Goal: Transaction & Acquisition: Purchase product/service

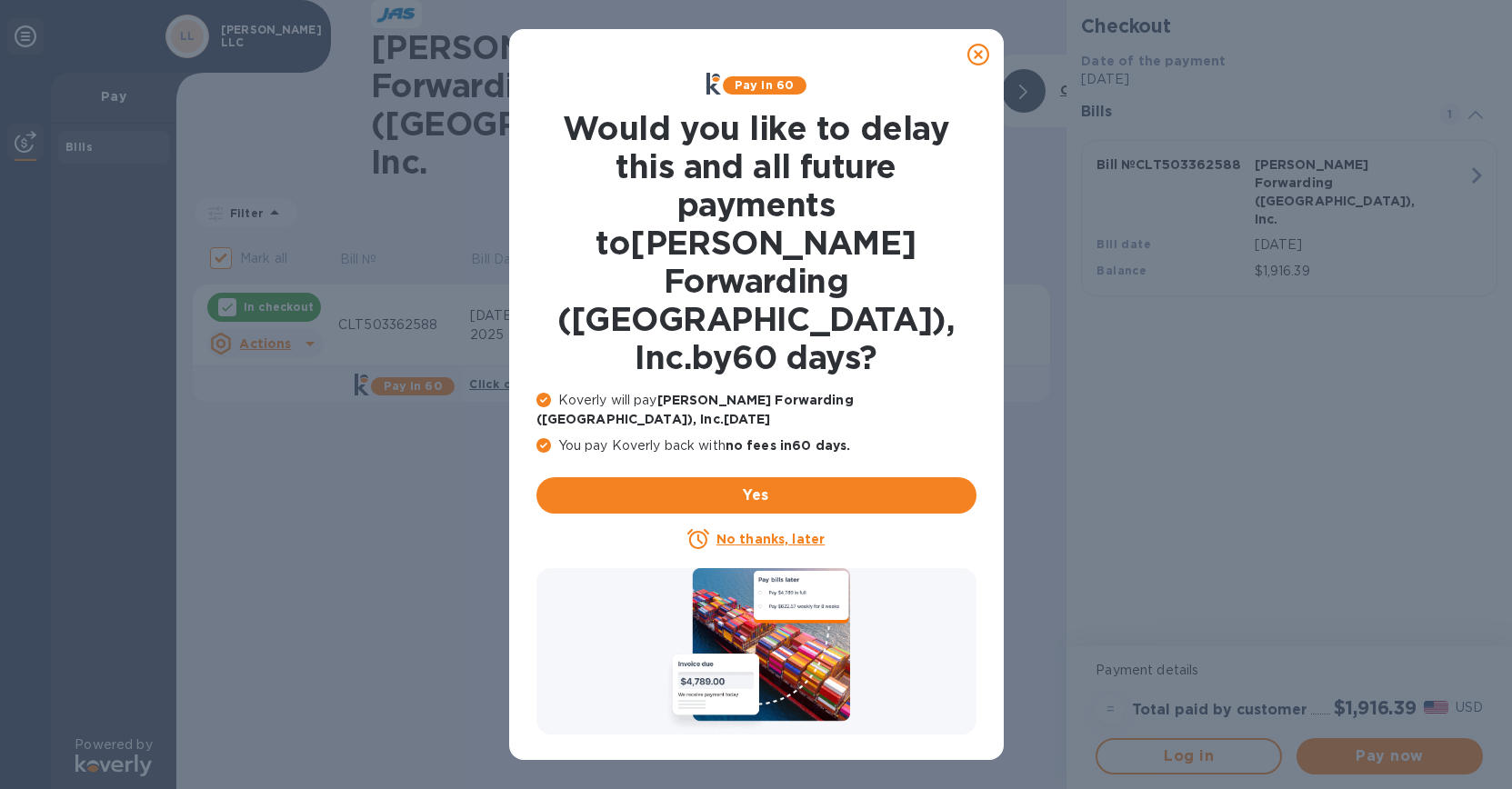
click at [760, 531] on u "No thanks, later" at bounding box center [770, 539] width 108 height 15
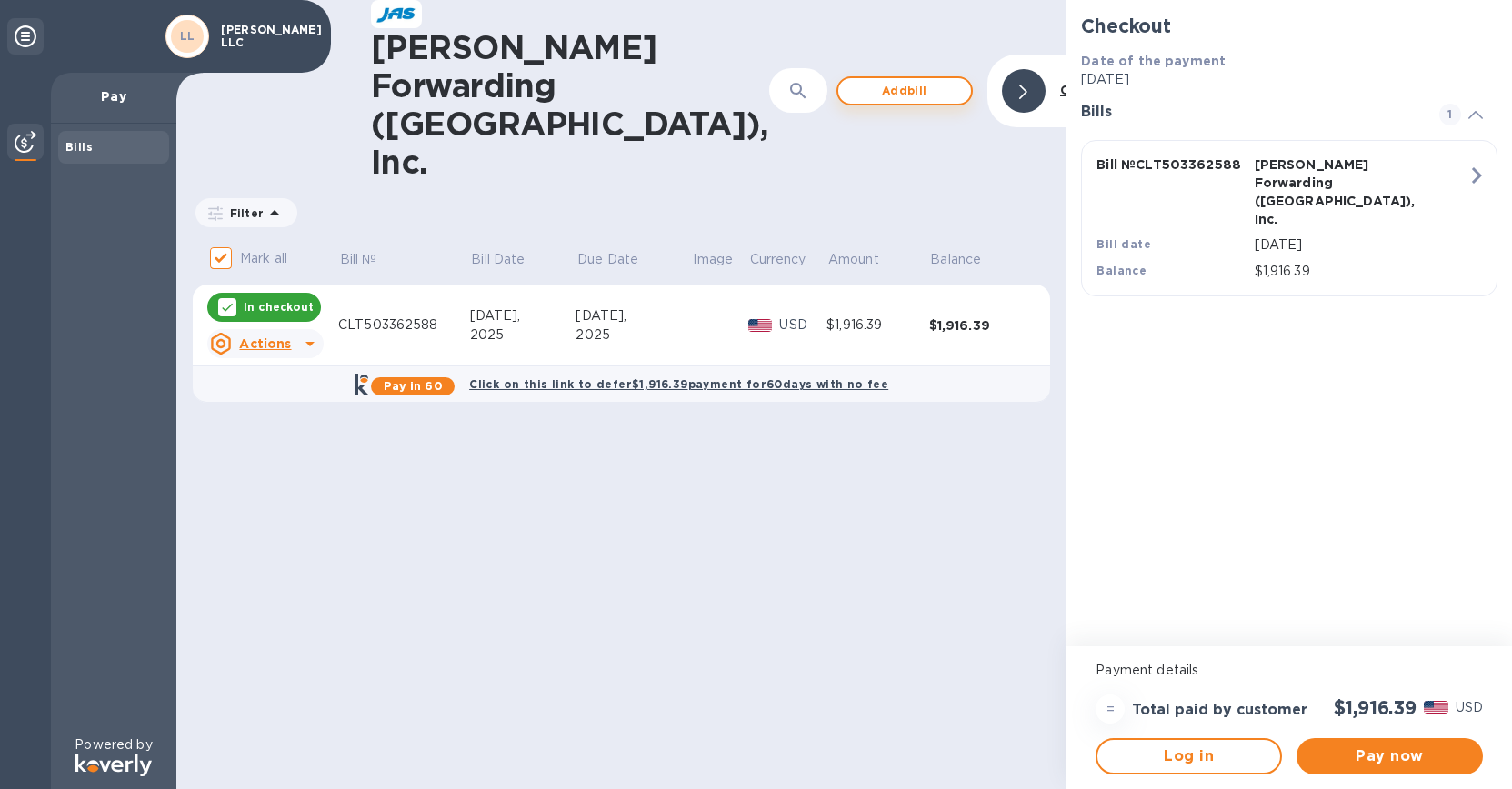
click at [853, 80] on span "Add bill" at bounding box center [905, 91] width 104 height 22
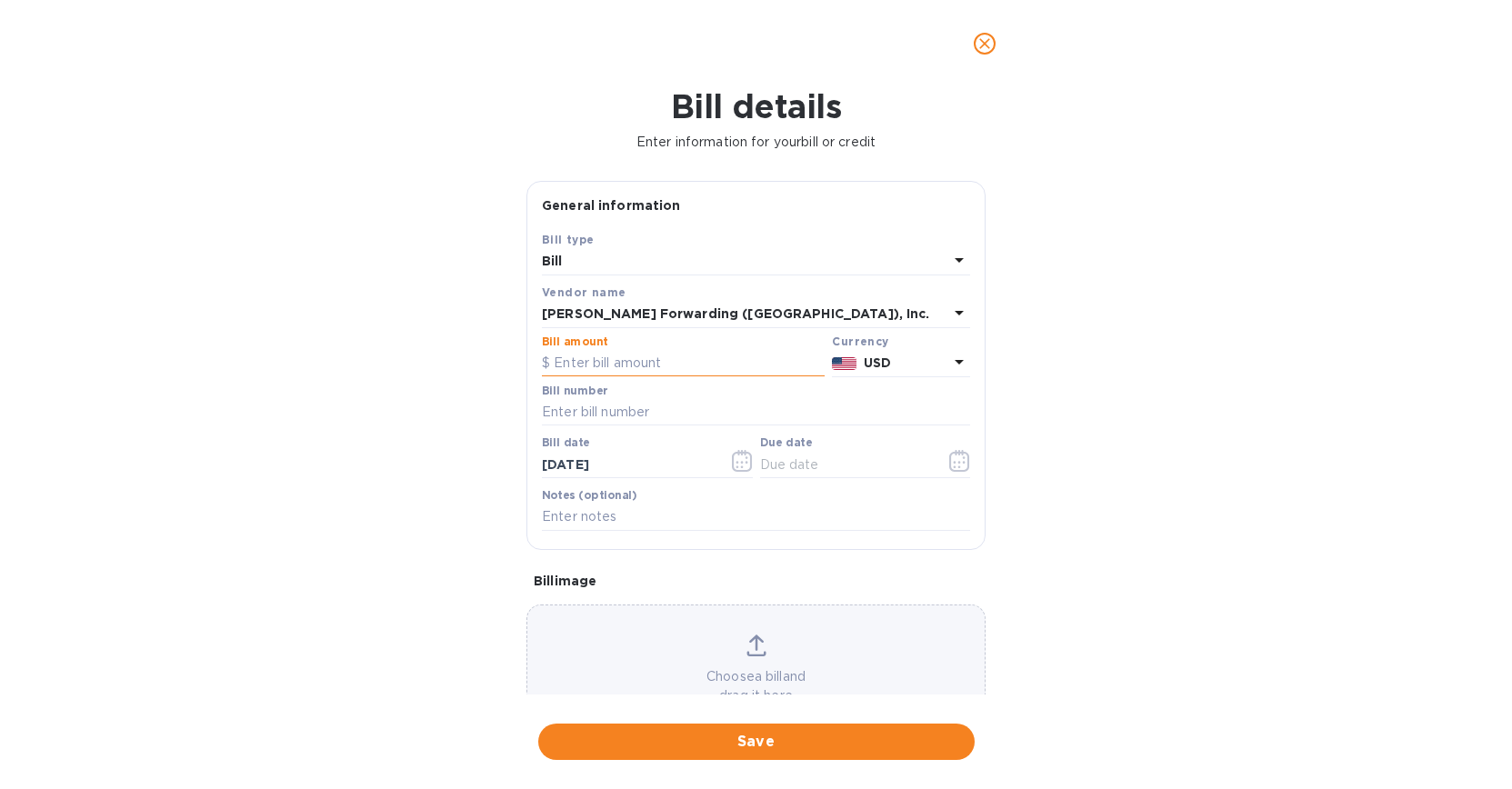
click at [720, 366] on input "text" at bounding box center [683, 364] width 283 height 28
type input "2,029.00"
click at [689, 404] on input "text" at bounding box center [755, 413] width 428 height 28
type input "CLT503393120"
click at [740, 466] on icon "button" at bounding box center [742, 461] width 21 height 22
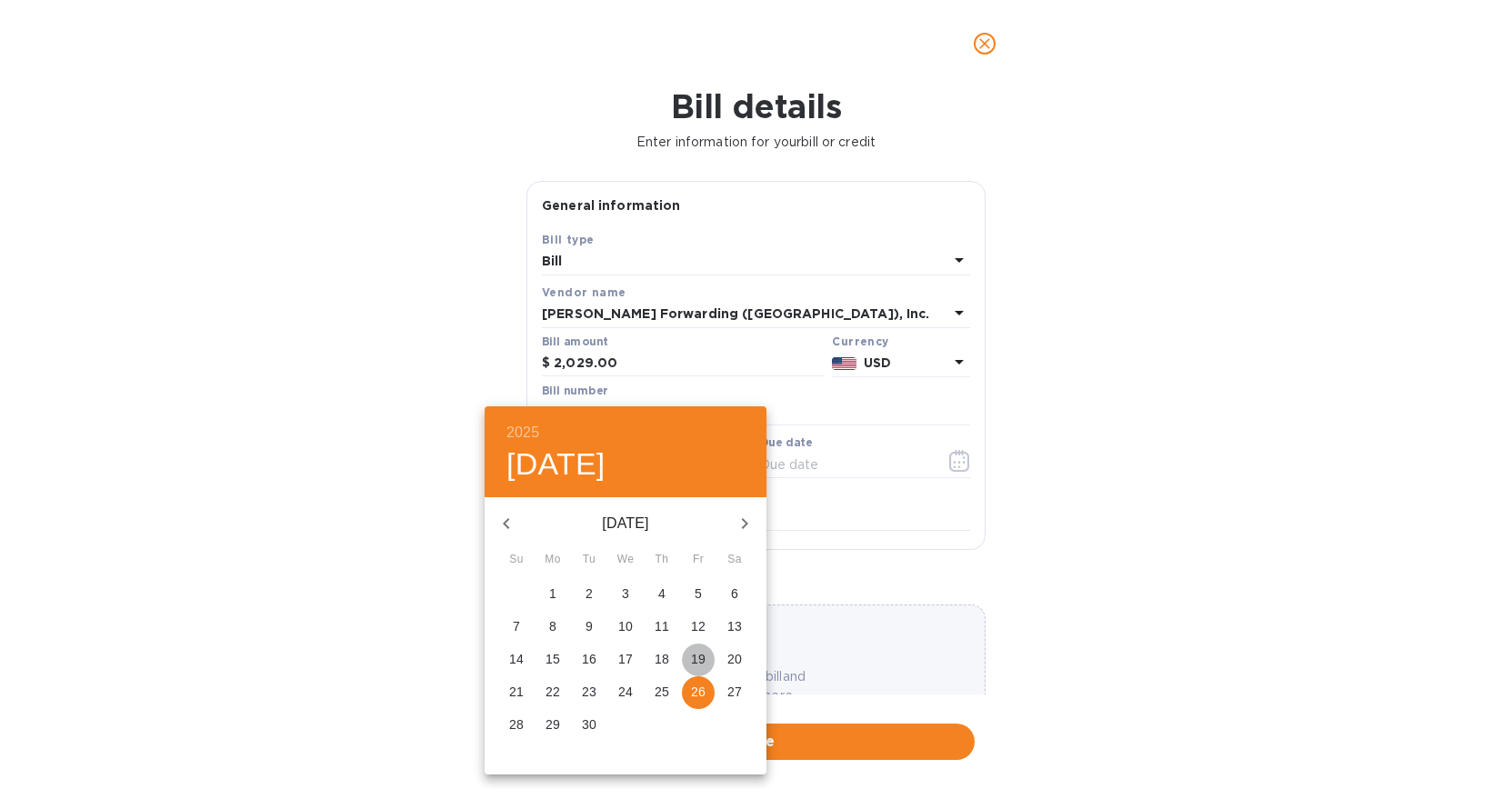
click at [705, 659] on p "19" at bounding box center [699, 659] width 15 height 18
type input "[DATE]"
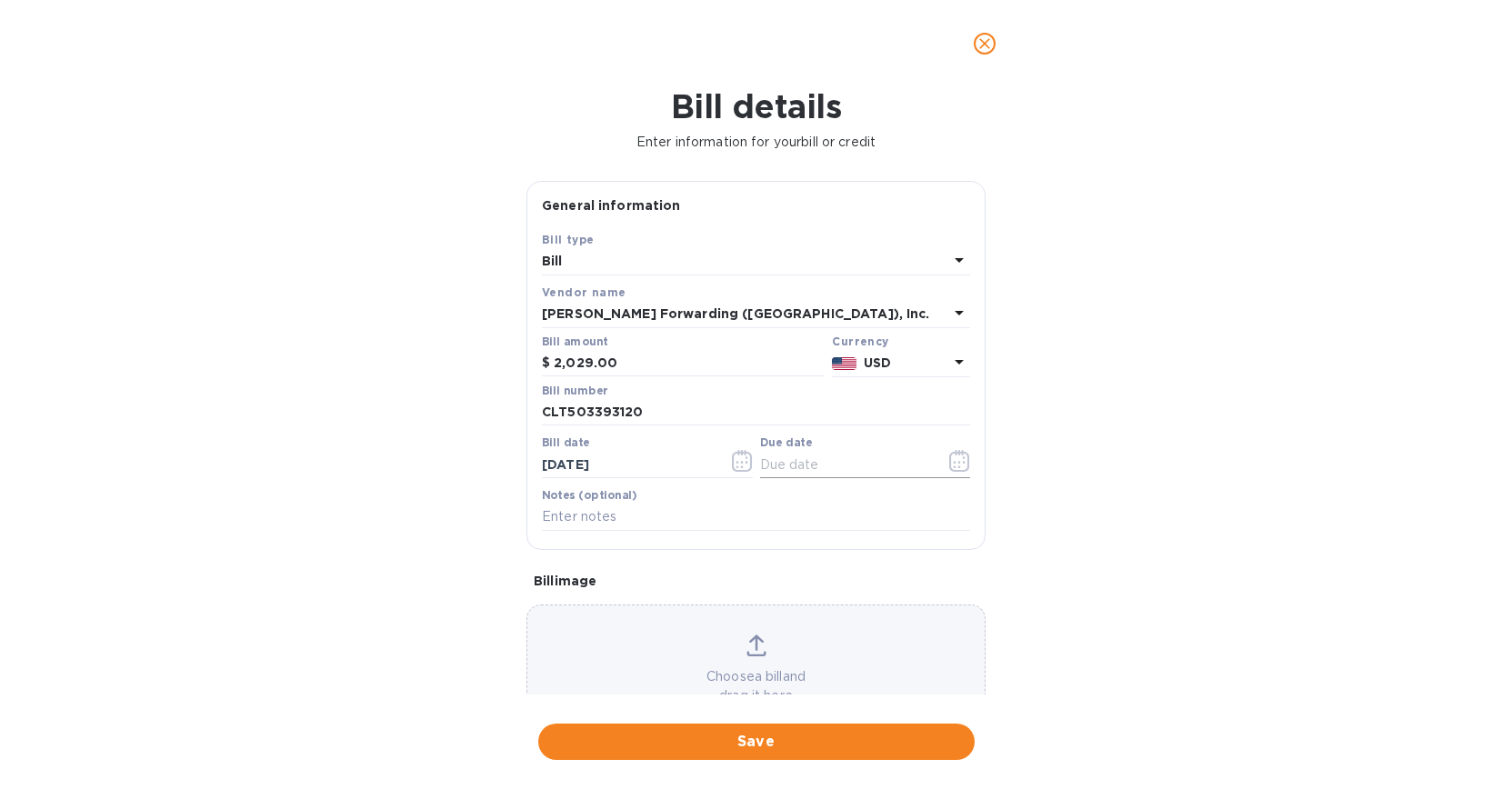
click at [949, 457] on icon "button" at bounding box center [959, 461] width 21 height 22
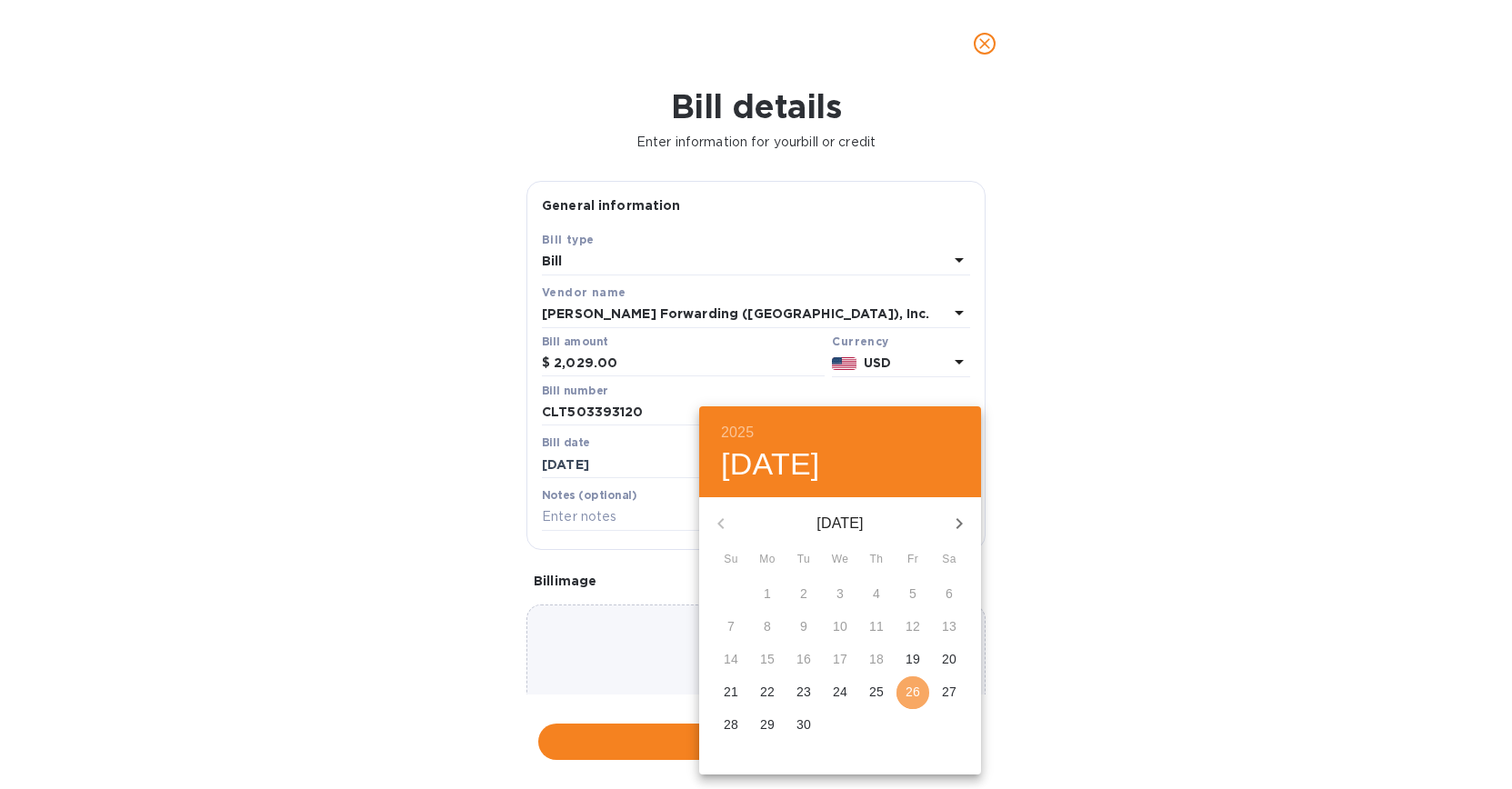
click at [909, 689] on p "26" at bounding box center [913, 692] width 15 height 18
type input "[DATE]"
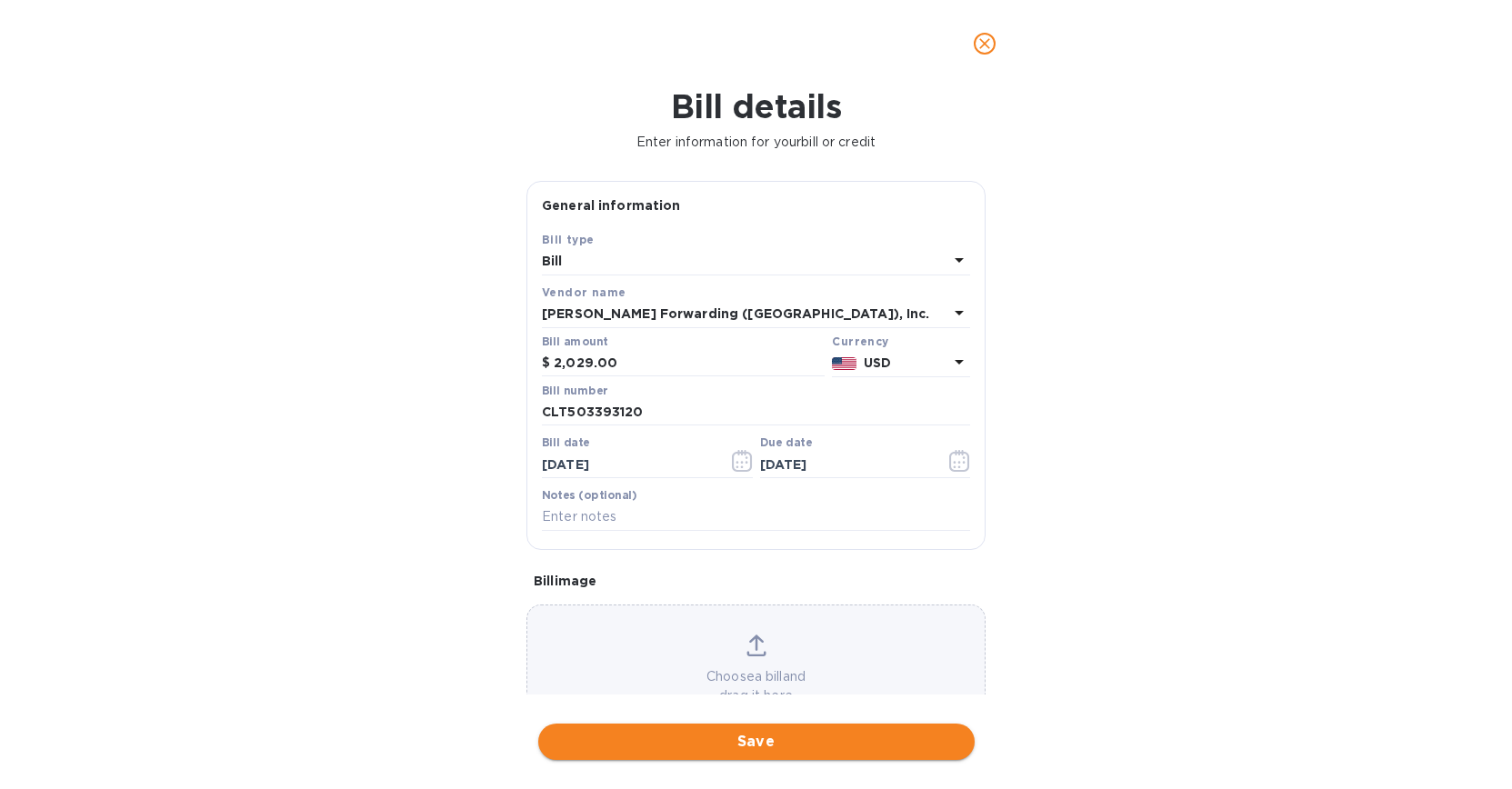
click at [682, 734] on span "Save" at bounding box center [756, 742] width 408 height 22
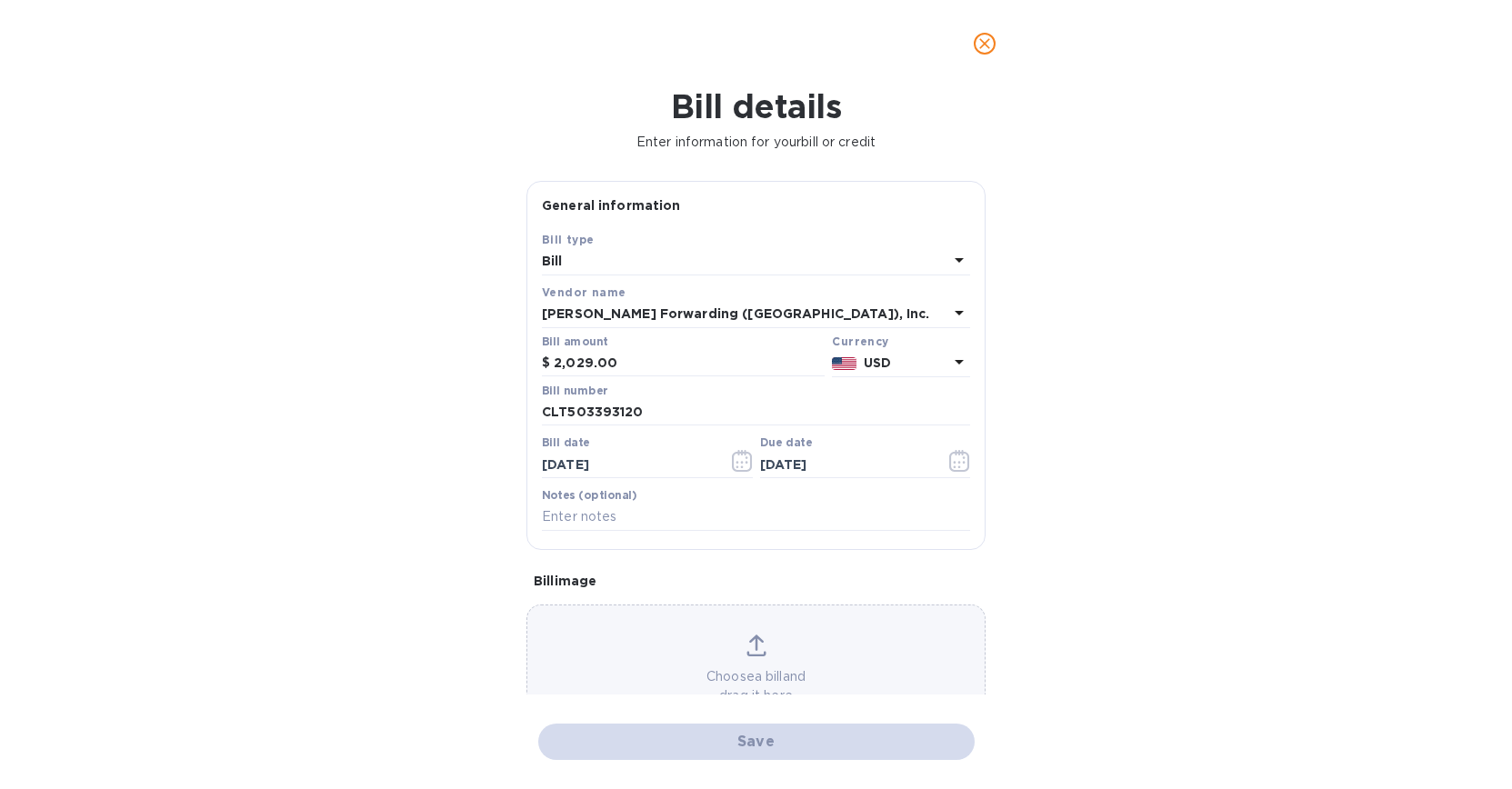
checkbox input "false"
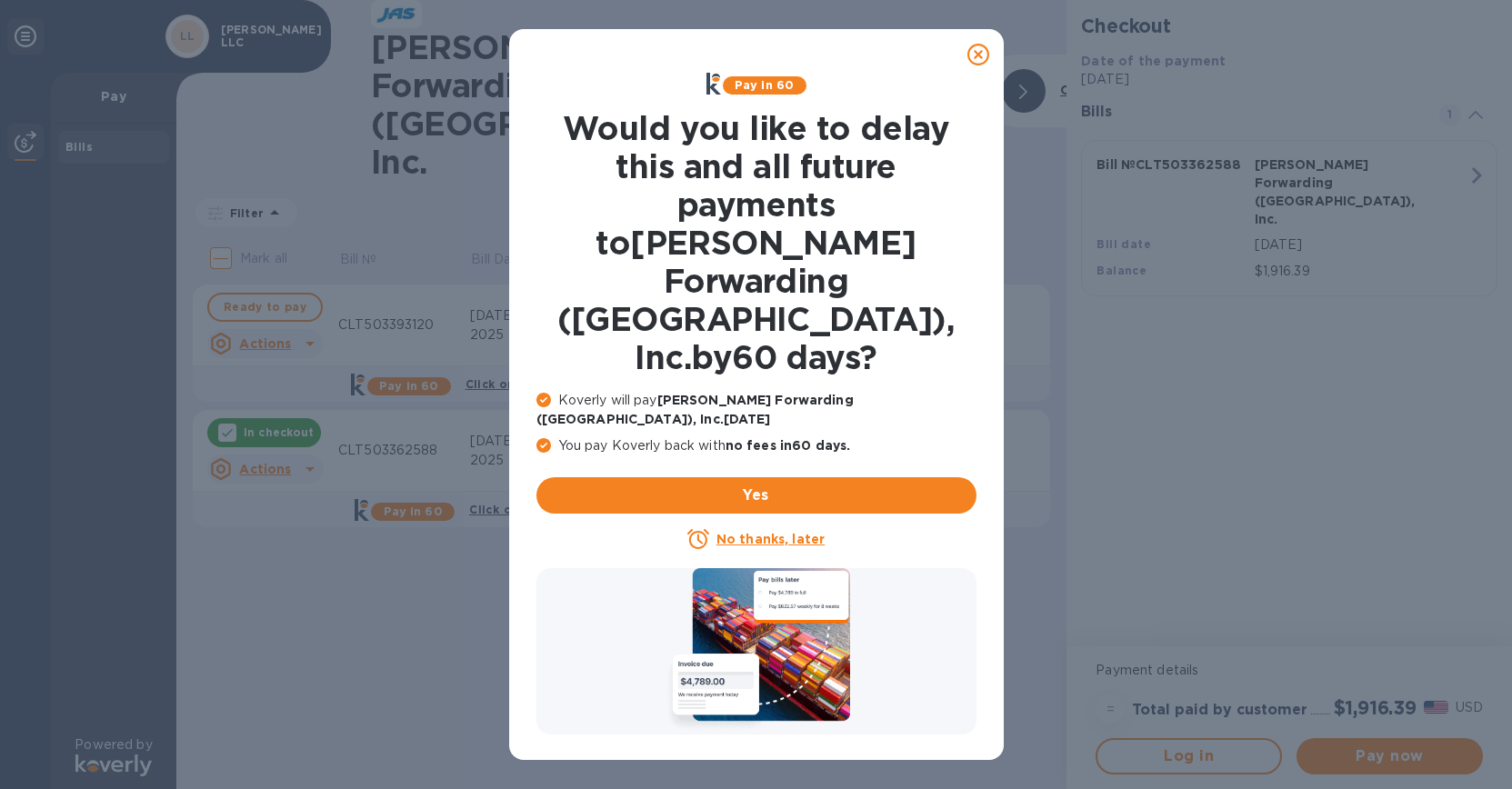
click at [721, 531] on u "No thanks, later" at bounding box center [770, 539] width 108 height 15
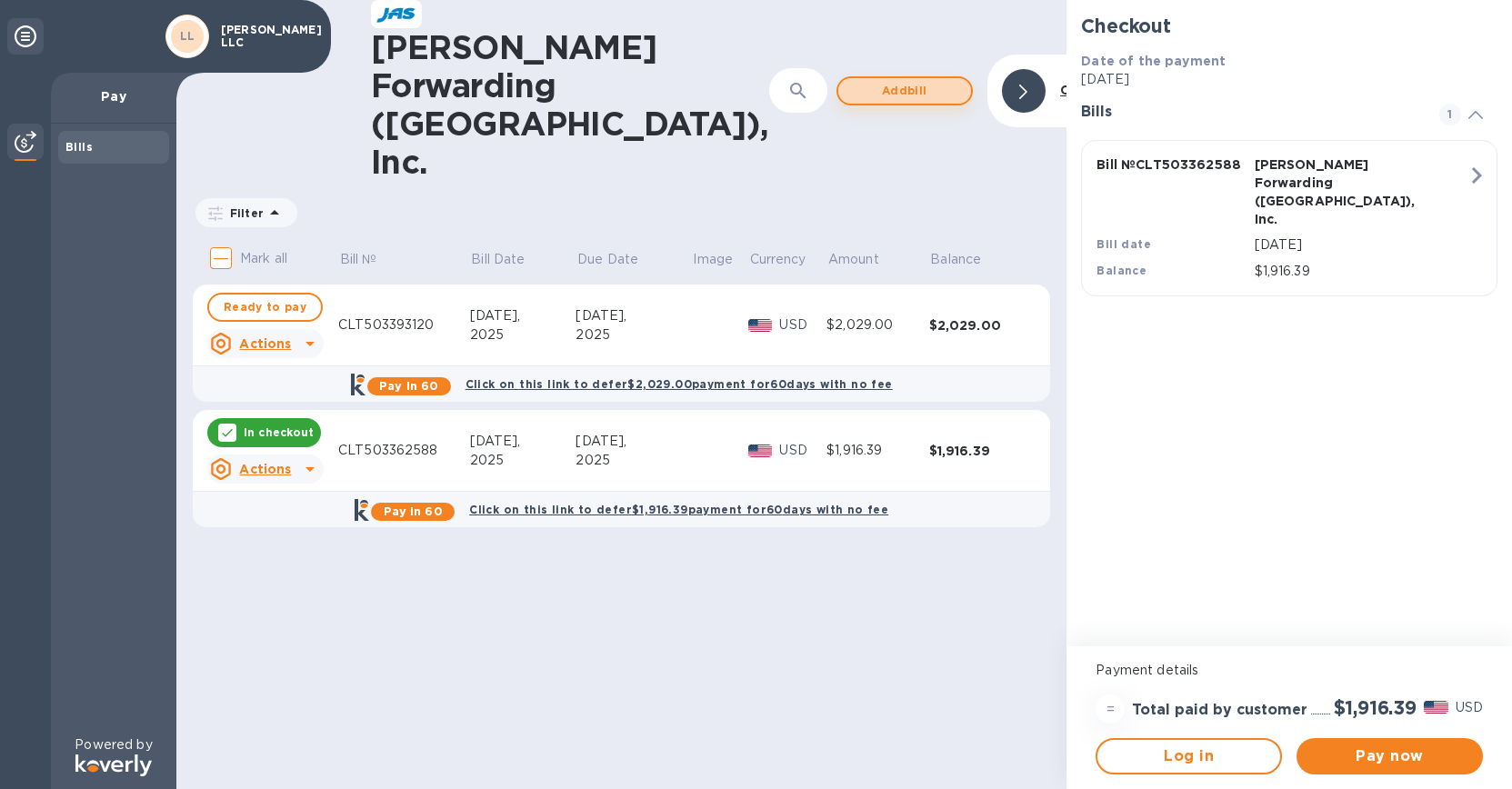
click at [853, 80] on span "Add bill" at bounding box center [905, 91] width 104 height 22
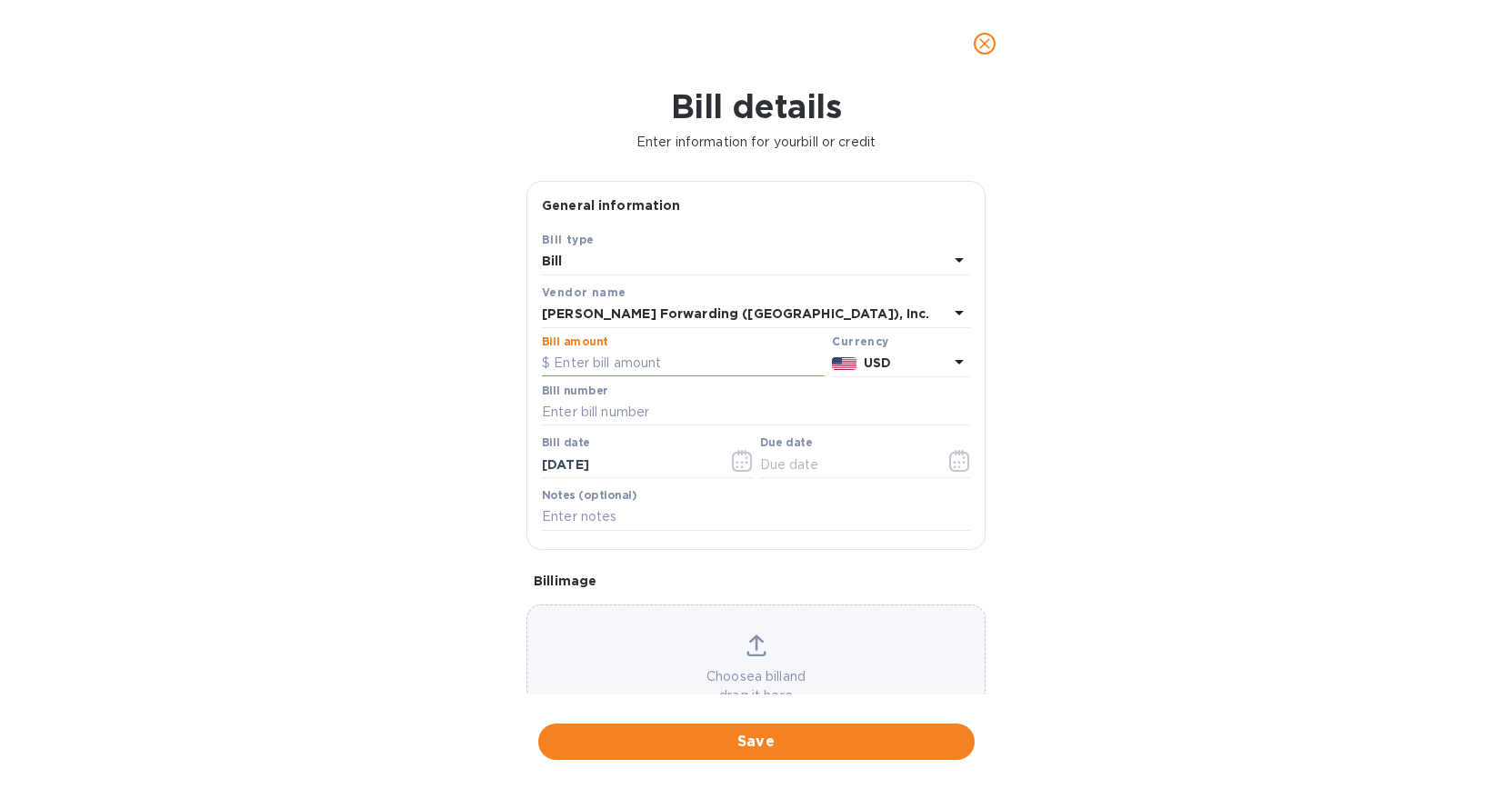
click at [597, 363] on input "text" at bounding box center [683, 364] width 283 height 28
type input "2,378.76"
click at [671, 410] on input "text" at bounding box center [755, 413] width 428 height 28
type input "CLT503395375"
click at [732, 462] on icon "button" at bounding box center [742, 461] width 21 height 22
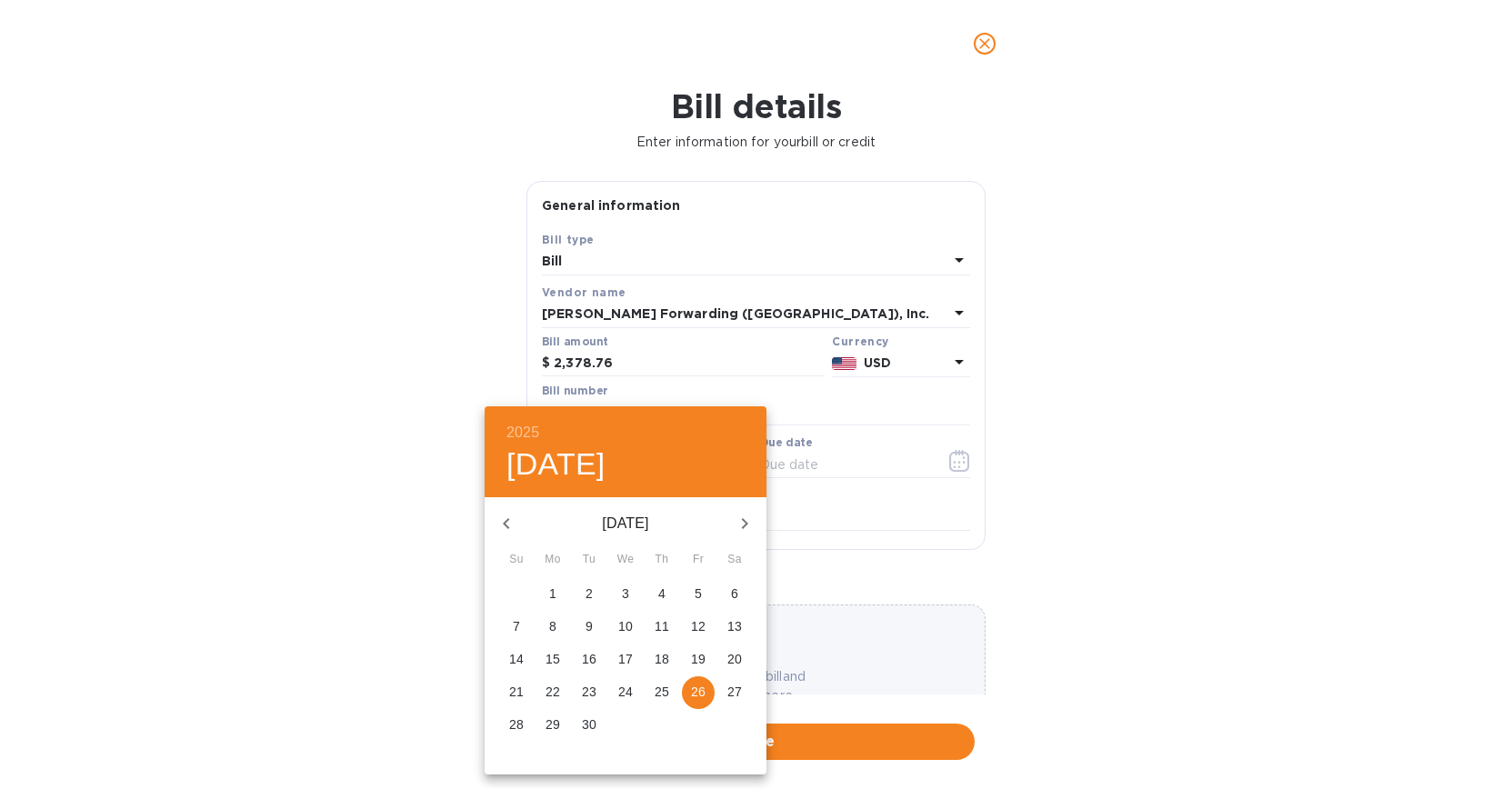
click at [554, 688] on p "22" at bounding box center [553, 692] width 15 height 18
type input "[DATE]"
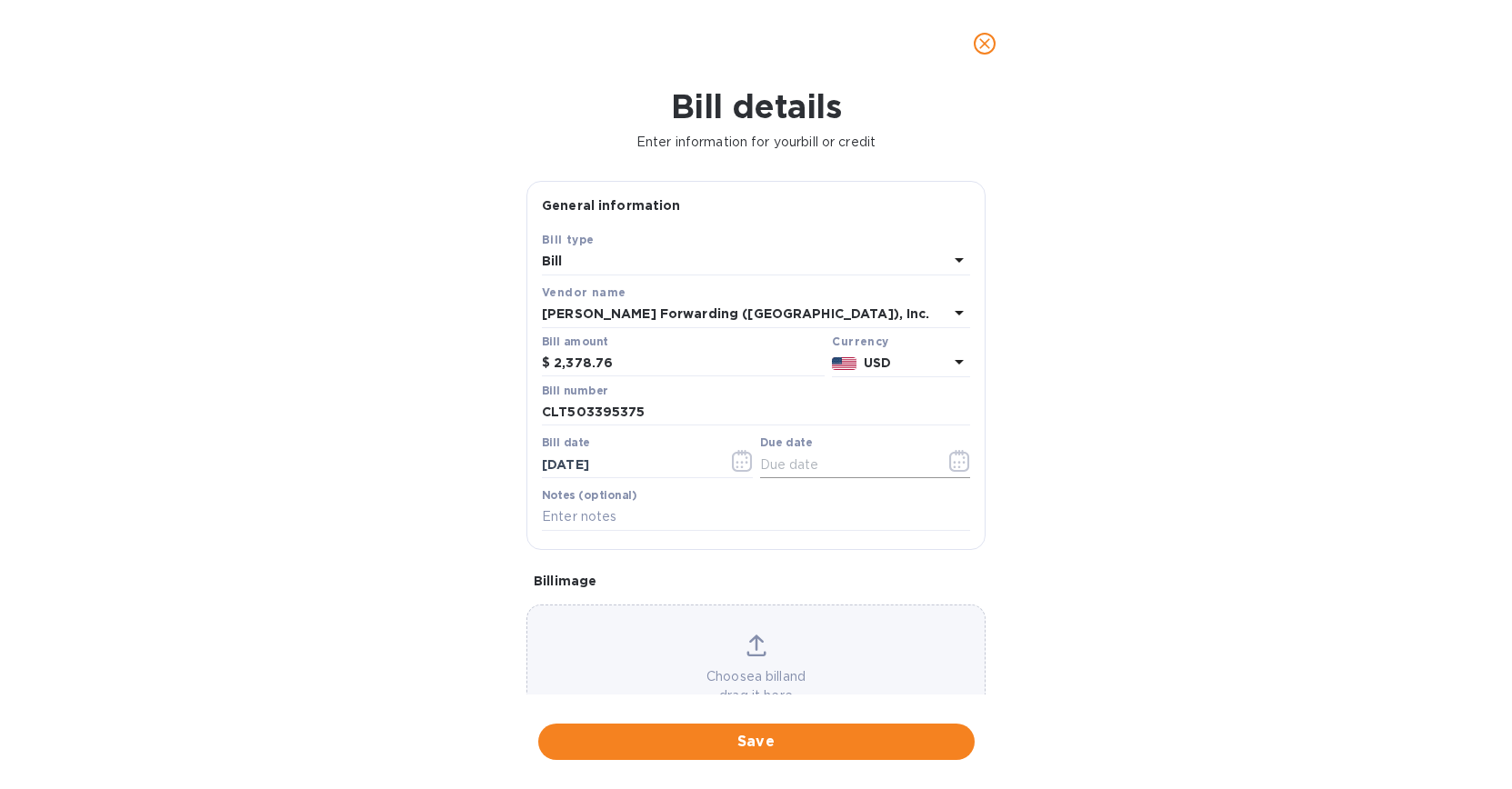
click at [951, 464] on icon "button" at bounding box center [959, 461] width 21 height 22
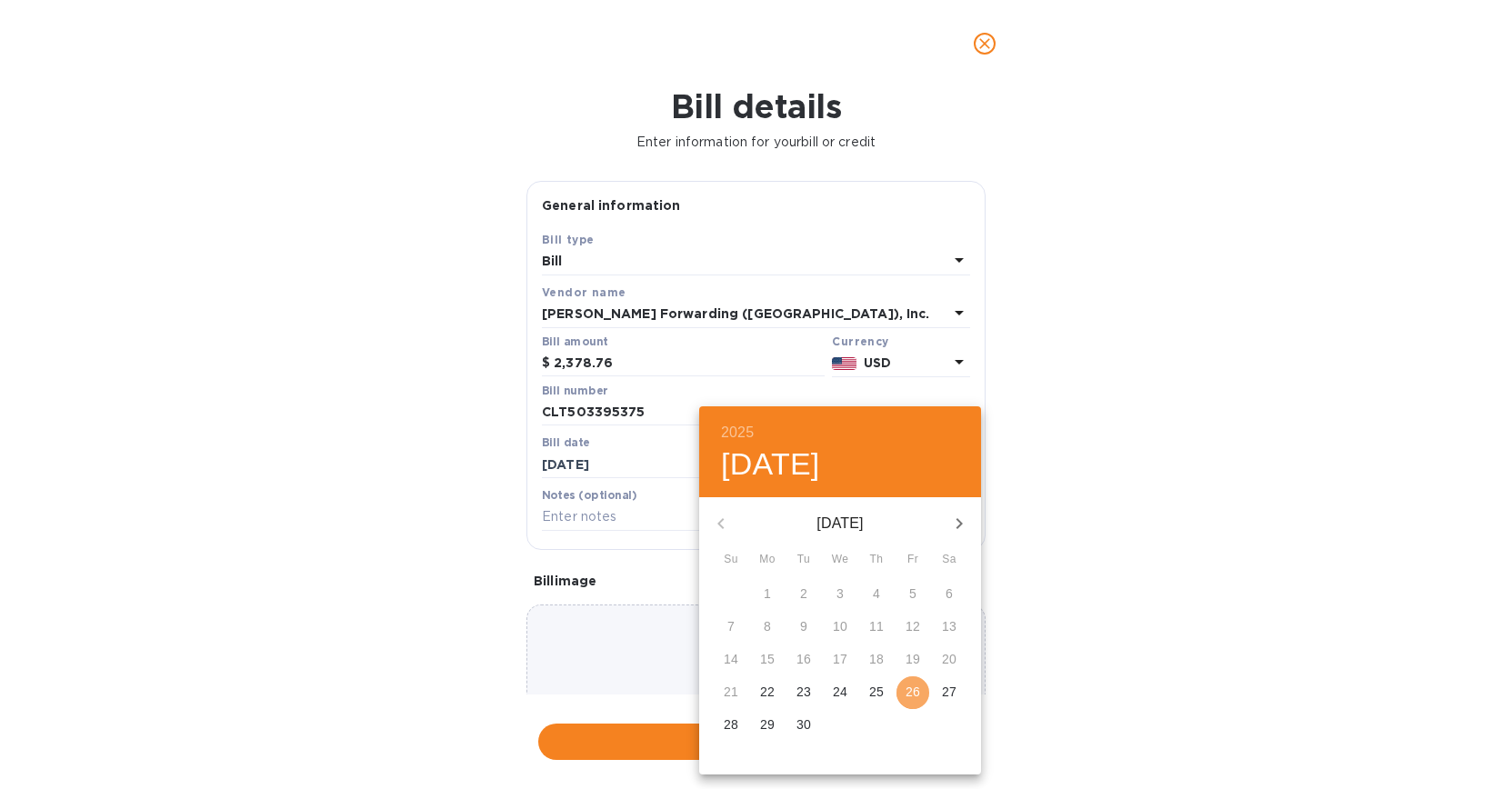
click at [902, 688] on span "26" at bounding box center [912, 692] width 32 height 18
type input "[DATE]"
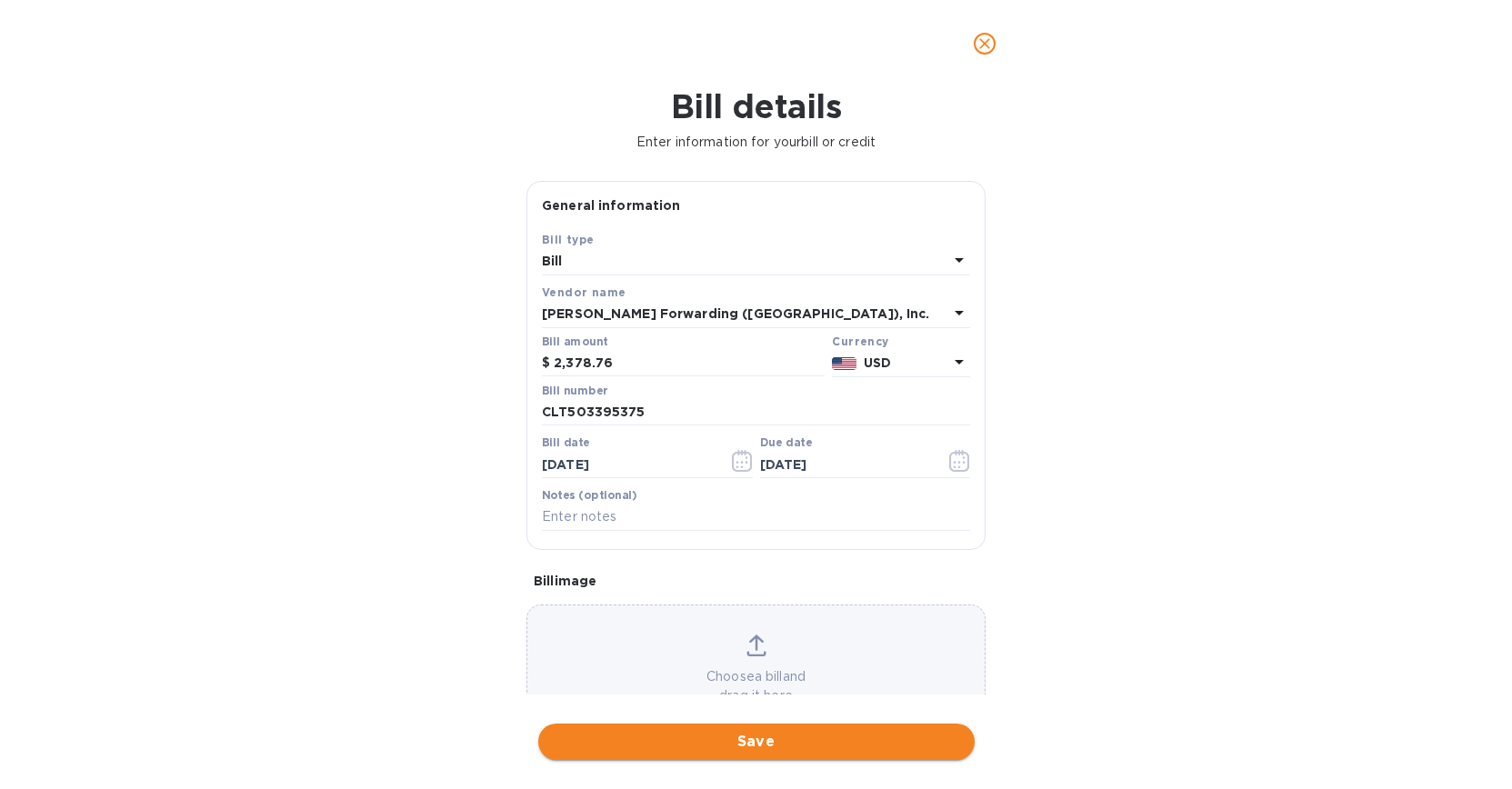
click at [703, 752] on span "Save" at bounding box center [756, 742] width 408 height 22
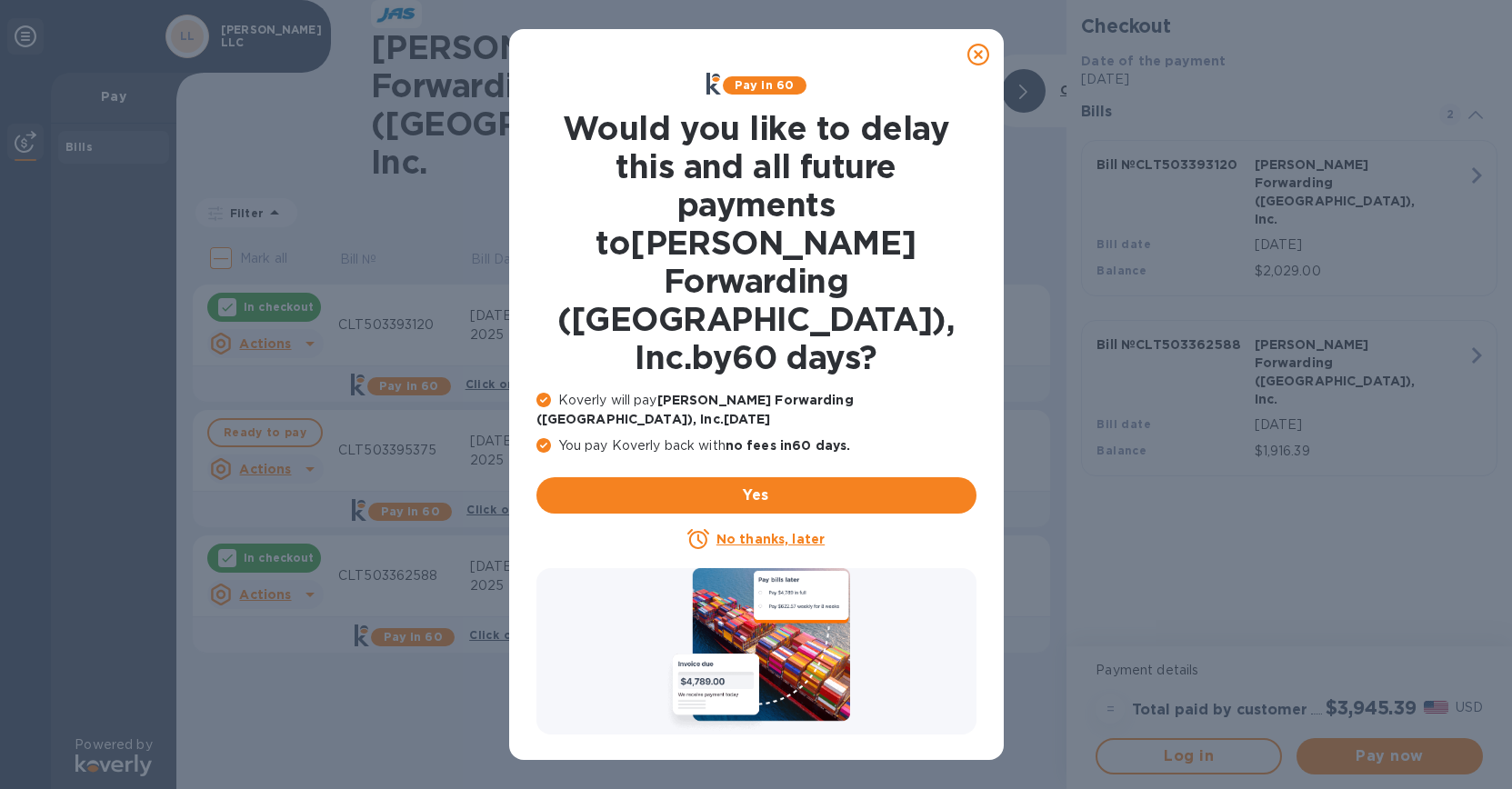
click at [774, 531] on u "No thanks, later" at bounding box center [770, 539] width 108 height 15
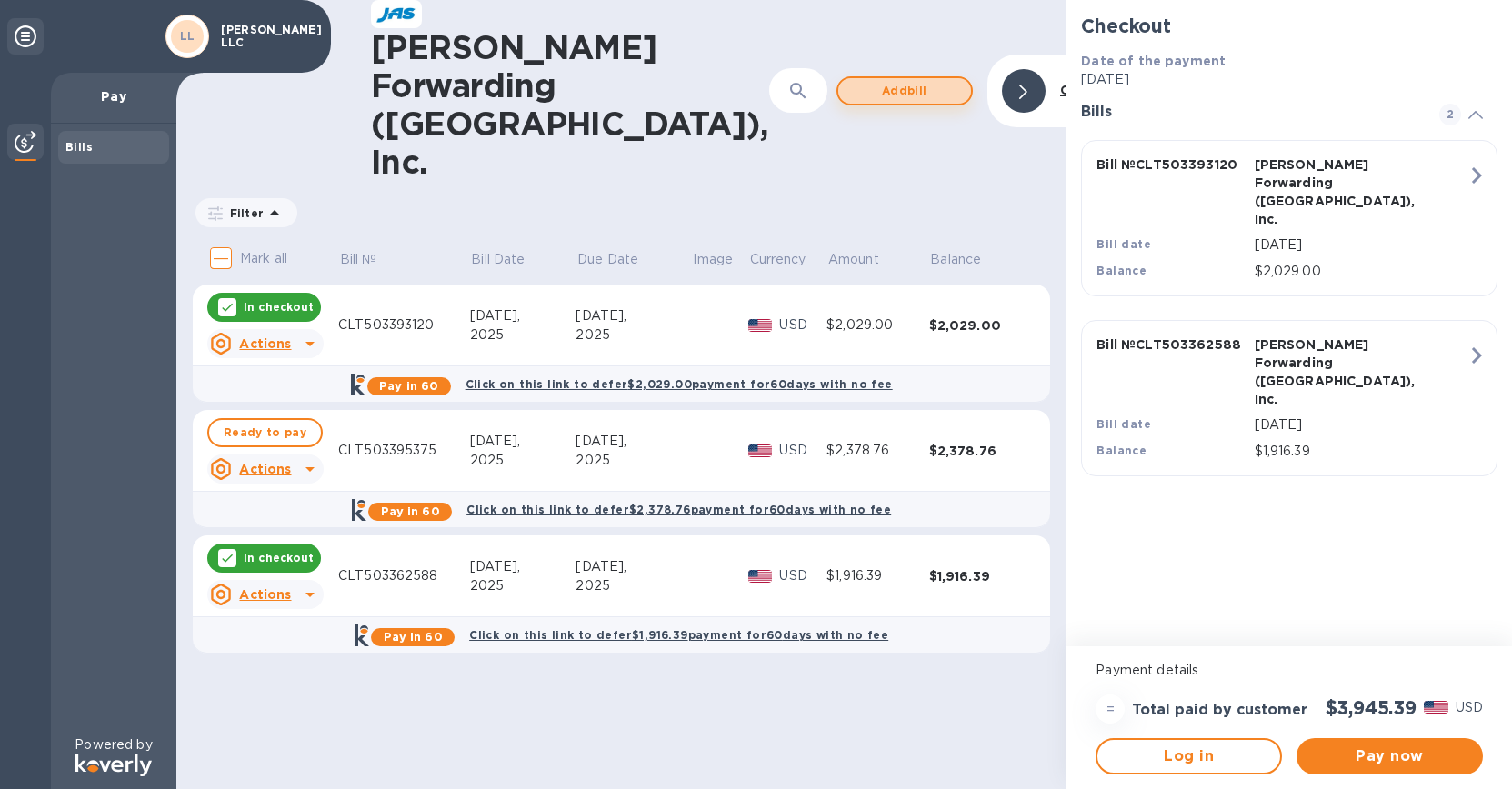
click at [853, 80] on span "Add bill" at bounding box center [905, 91] width 104 height 22
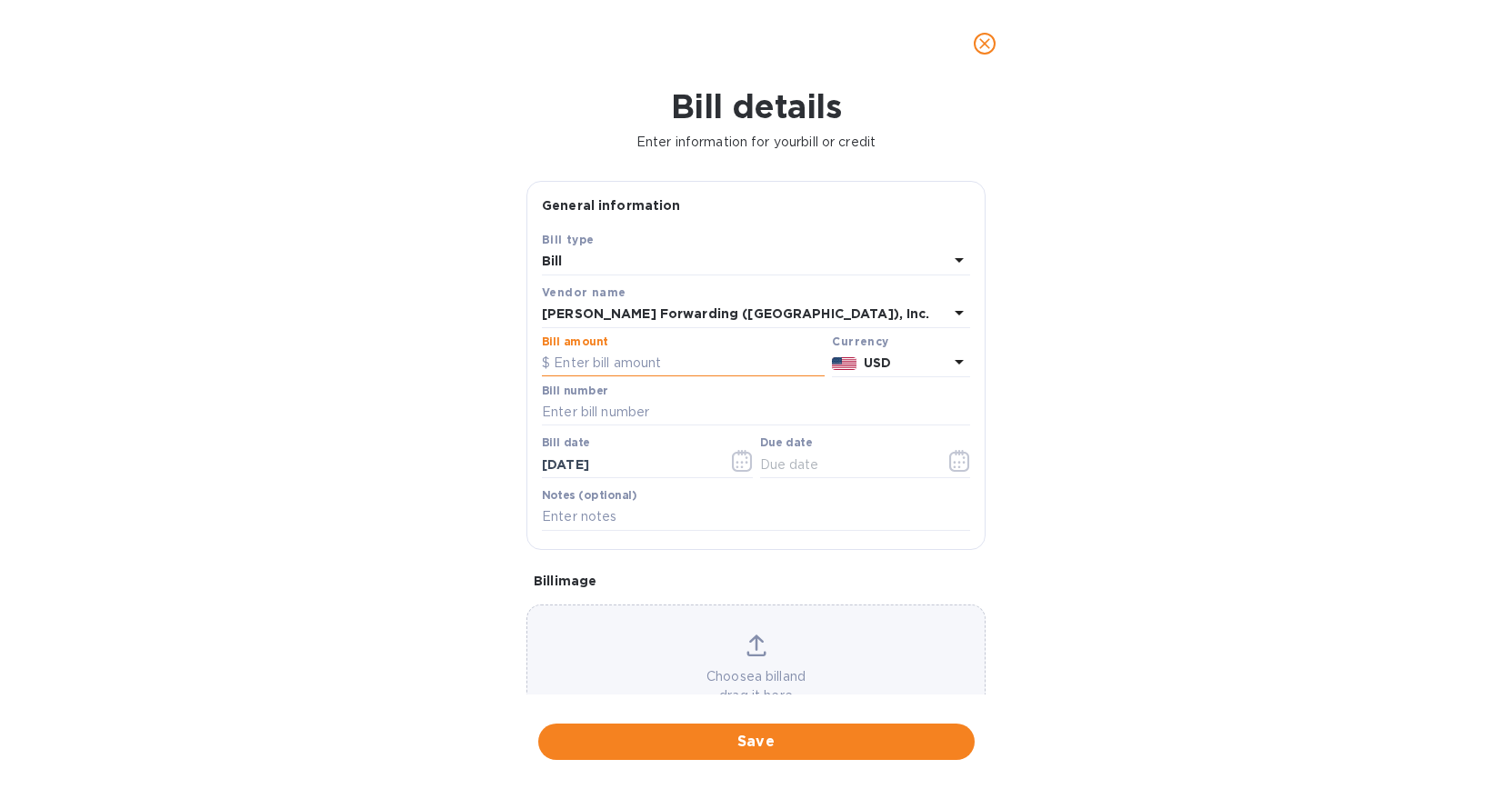
click at [677, 359] on input "text" at bounding box center [683, 364] width 283 height 28
type input "3,297.55"
click at [693, 400] on input "text" at bounding box center [755, 413] width 428 height 28
type input "CLT503396487"
click at [732, 465] on icon "button" at bounding box center [742, 461] width 20 height 22
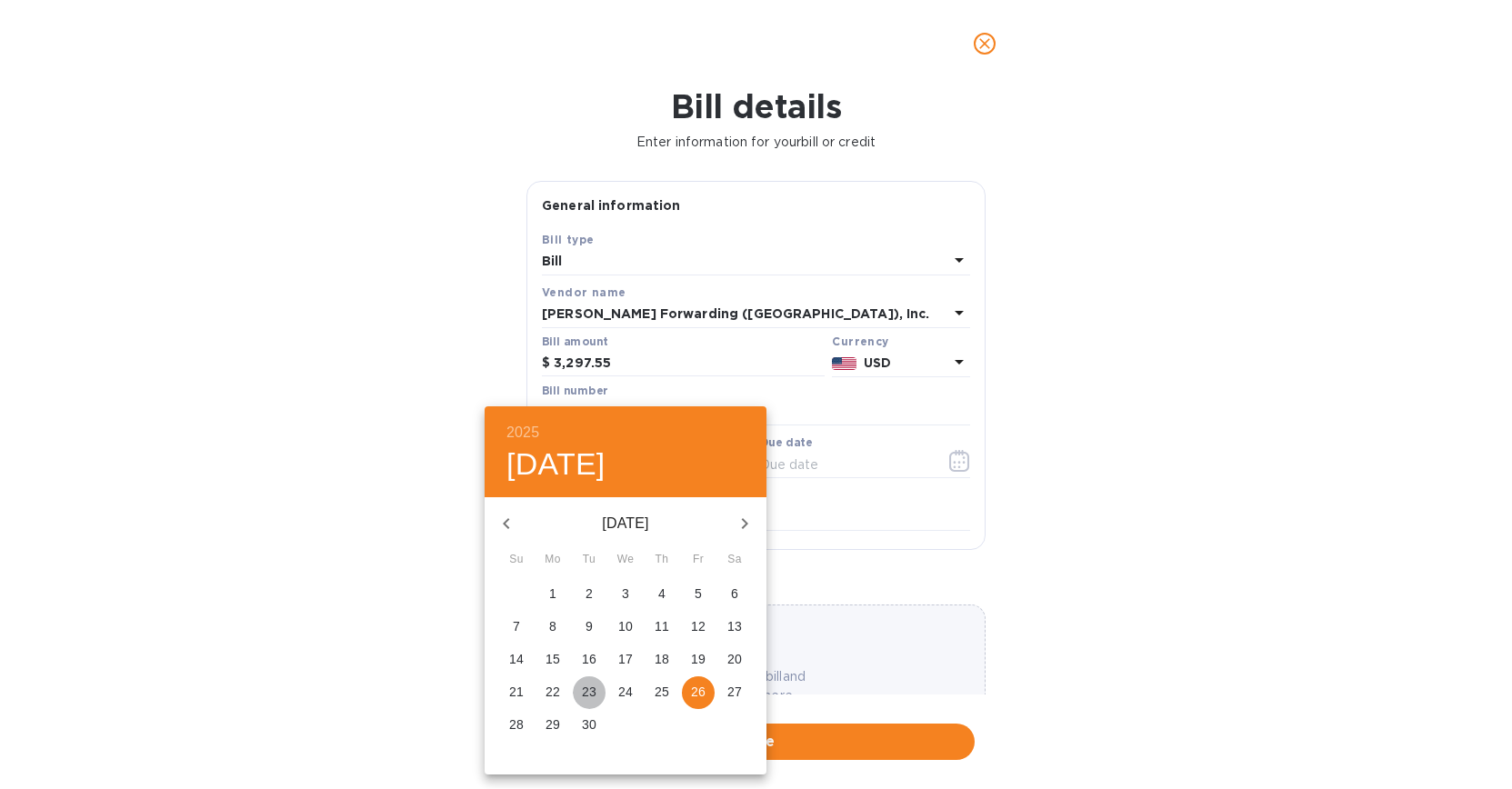
click at [597, 693] on span "23" at bounding box center [589, 692] width 32 height 18
type input "[DATE]"
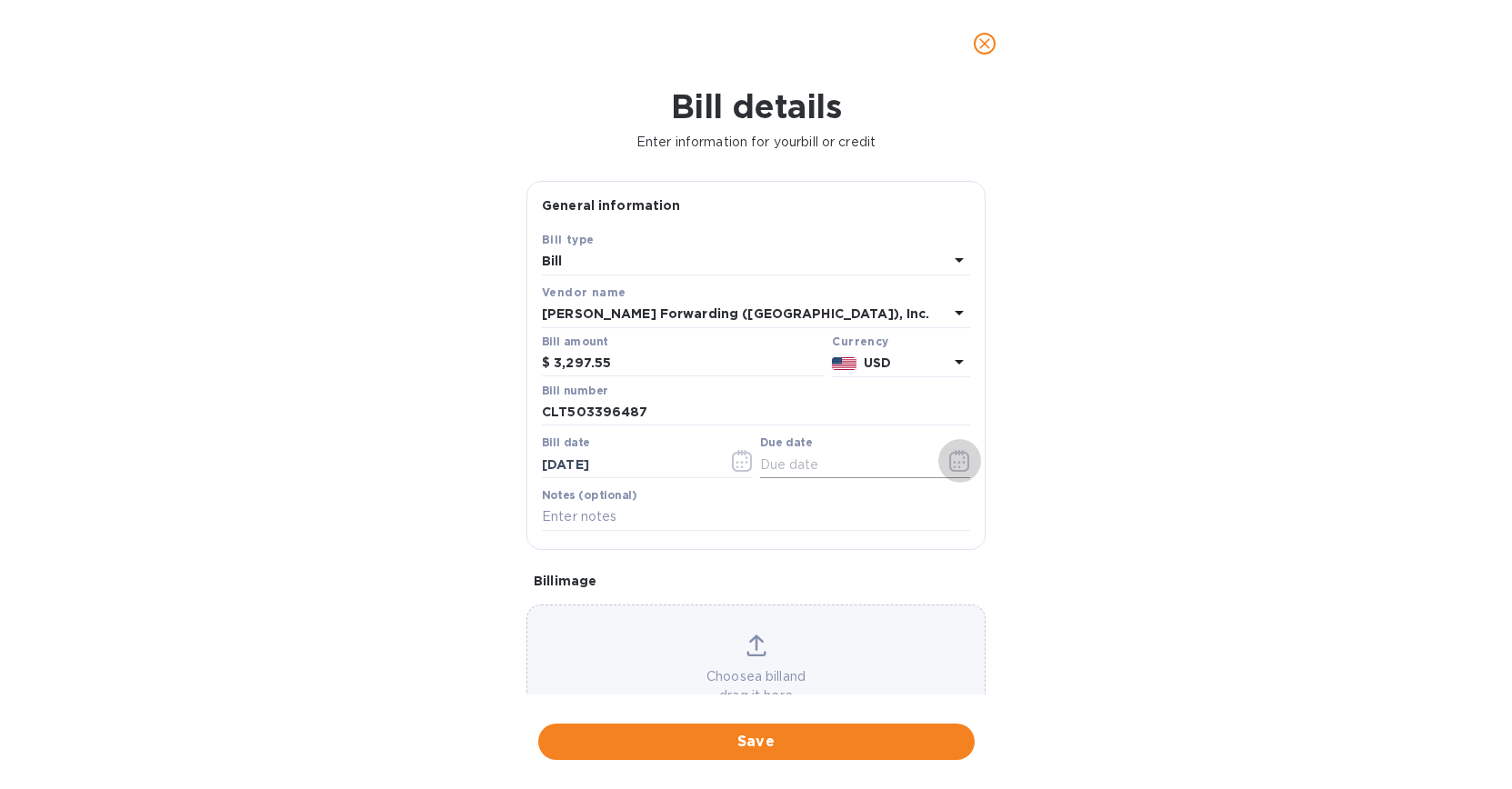
click at [958, 463] on icon "button" at bounding box center [959, 462] width 3 height 3
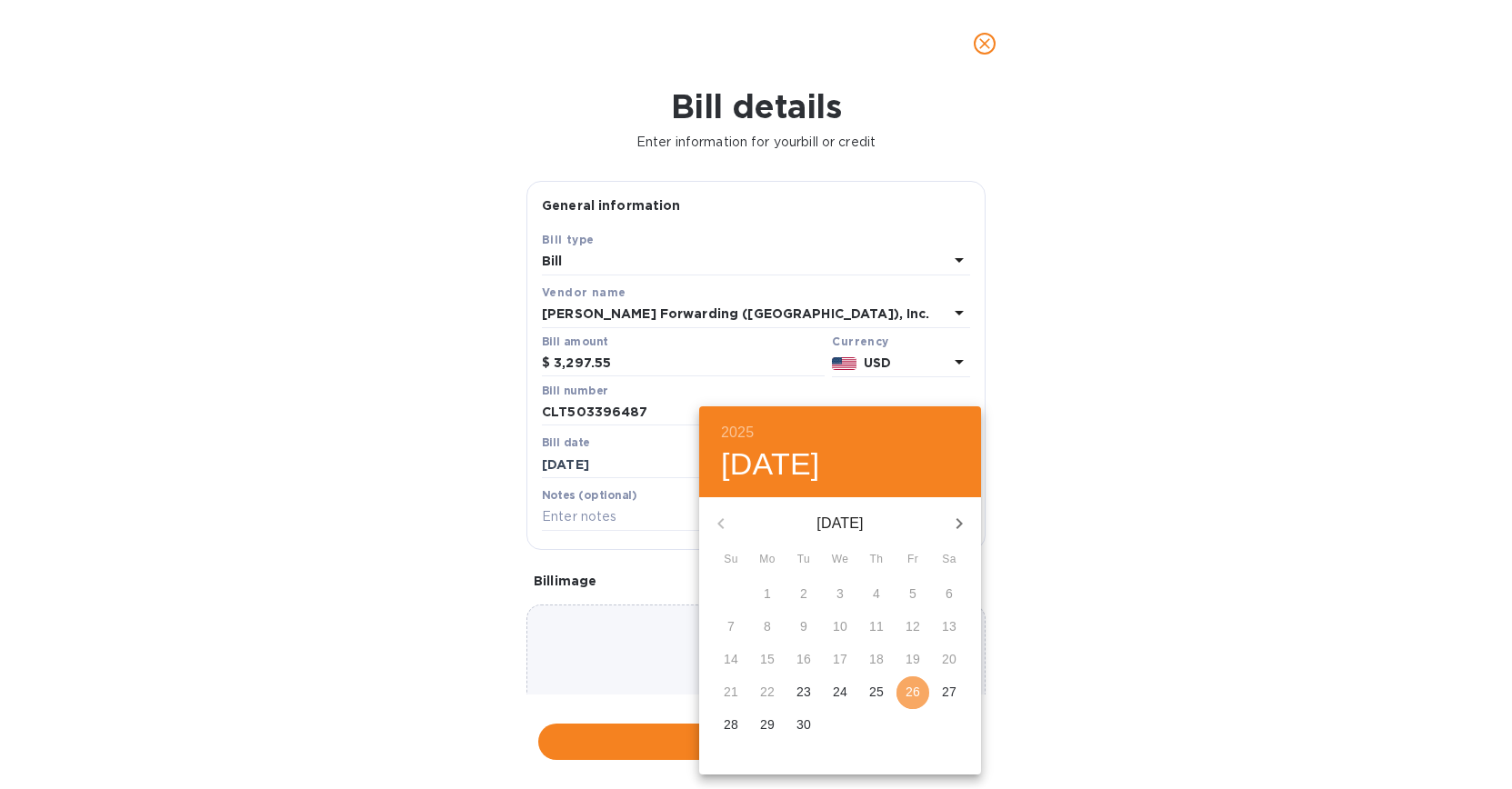
click at [909, 695] on p "26" at bounding box center [913, 692] width 15 height 18
type input "[DATE]"
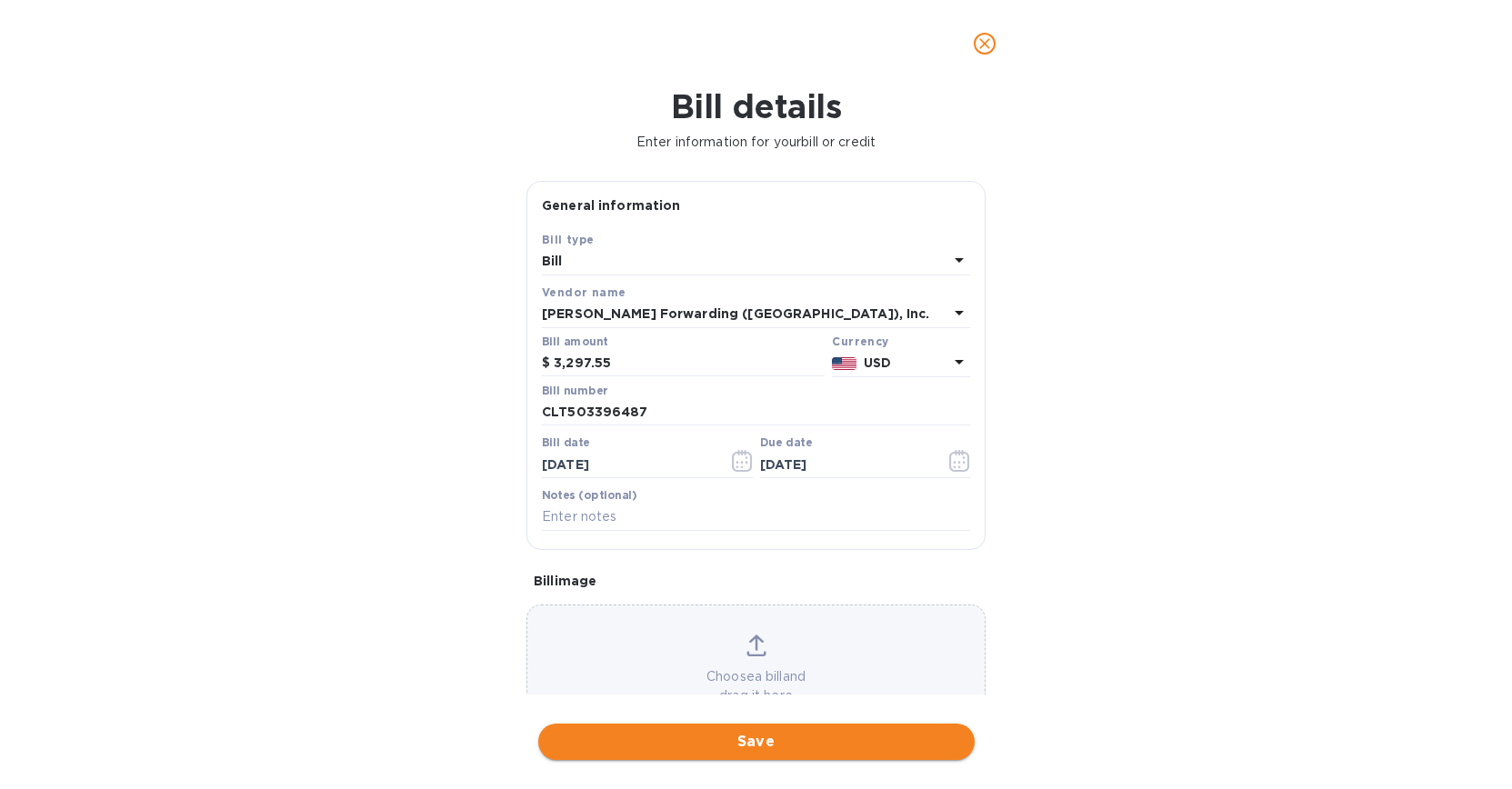
click at [751, 748] on span "Save" at bounding box center [756, 742] width 408 height 22
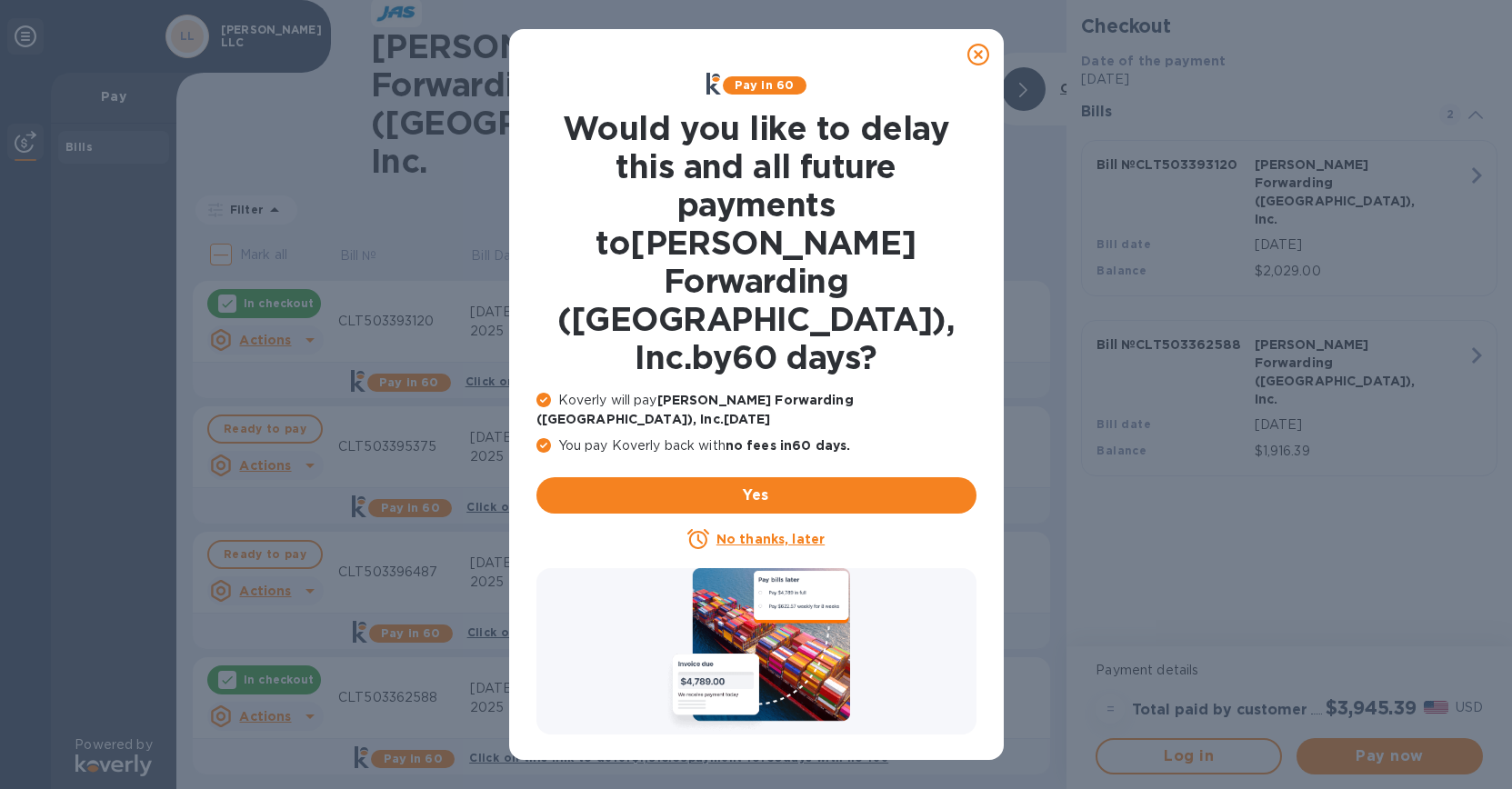
click at [757, 531] on u "No thanks, later" at bounding box center [770, 539] width 108 height 15
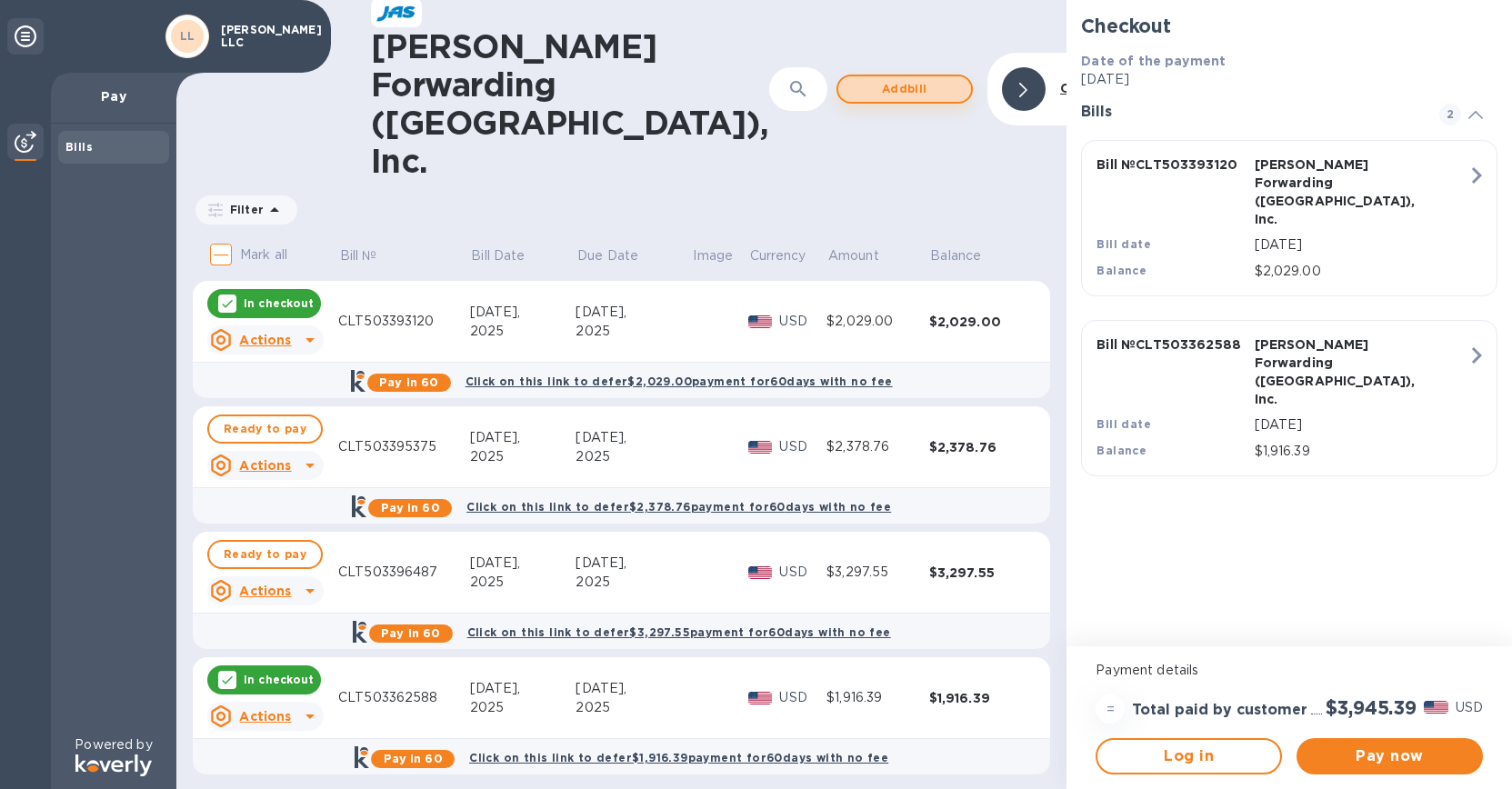
click at [853, 79] on span "Add bill" at bounding box center [905, 90] width 104 height 22
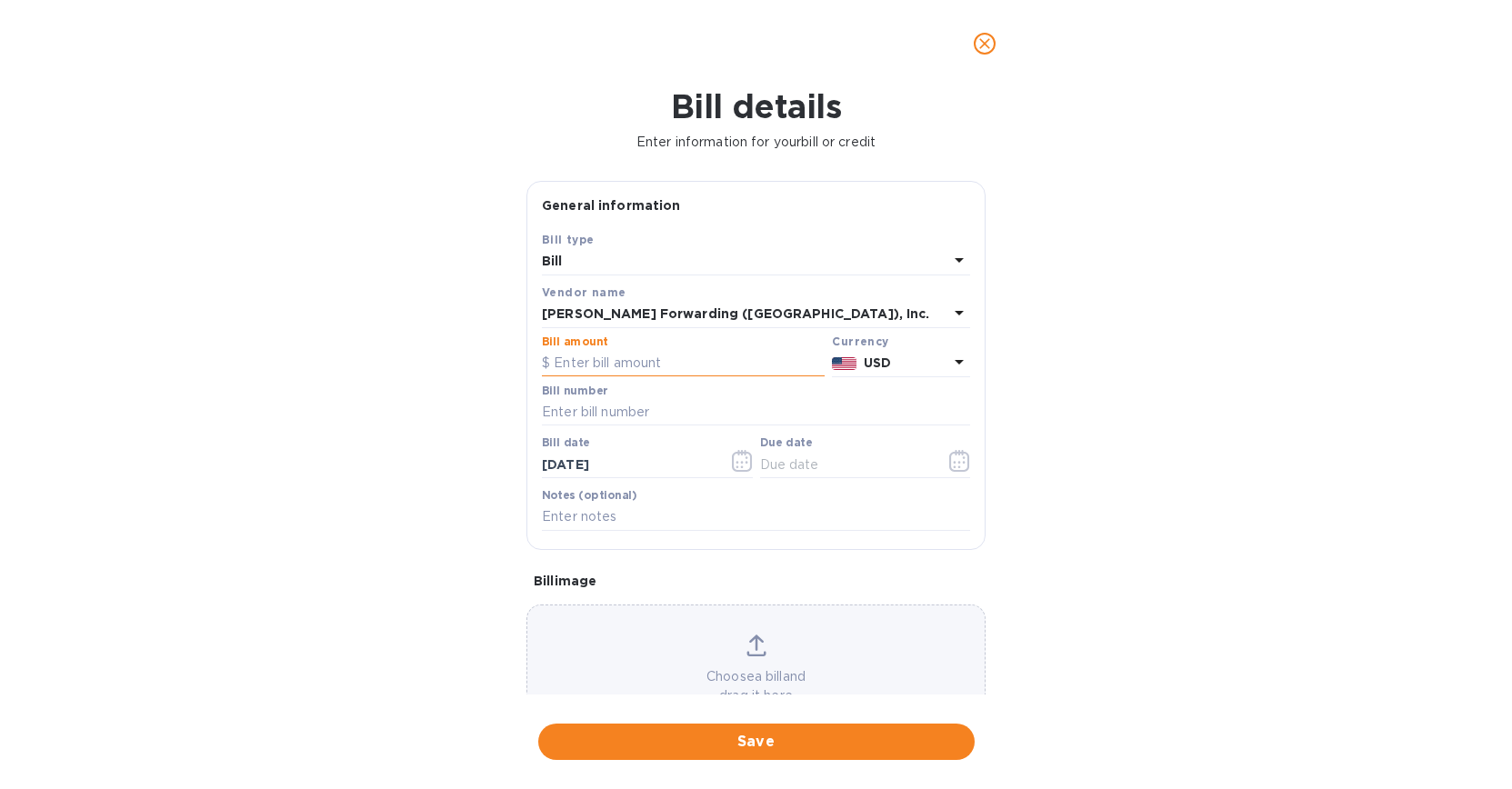
click at [662, 360] on input "text" at bounding box center [683, 364] width 283 height 28
type input "2,004.00"
click at [679, 414] on input "text" at bounding box center [755, 413] width 428 height 28
type input "CLT503398637"
click at [733, 460] on icon "button" at bounding box center [742, 461] width 21 height 22
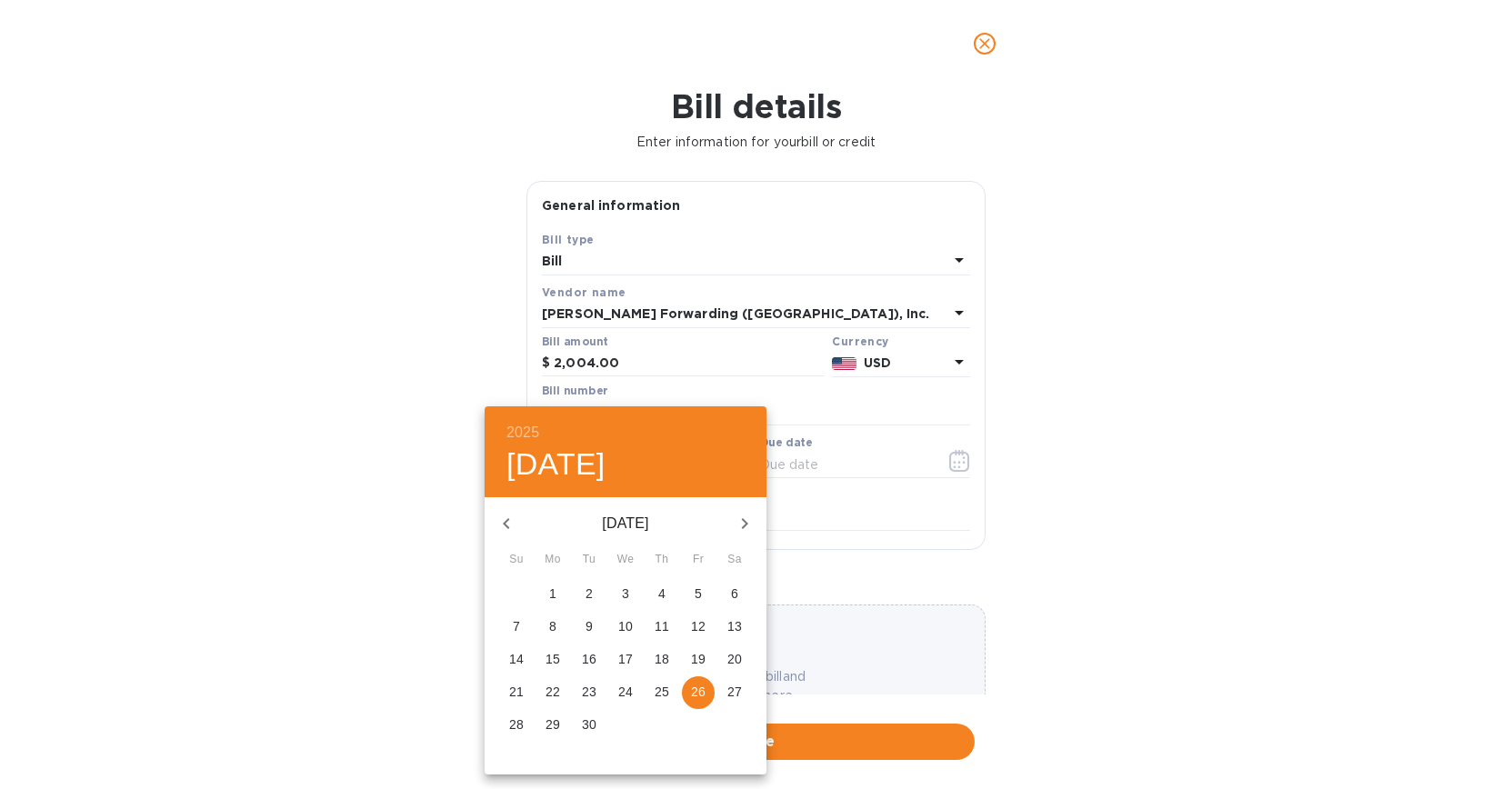
click at [632, 687] on p "24" at bounding box center [626, 692] width 15 height 18
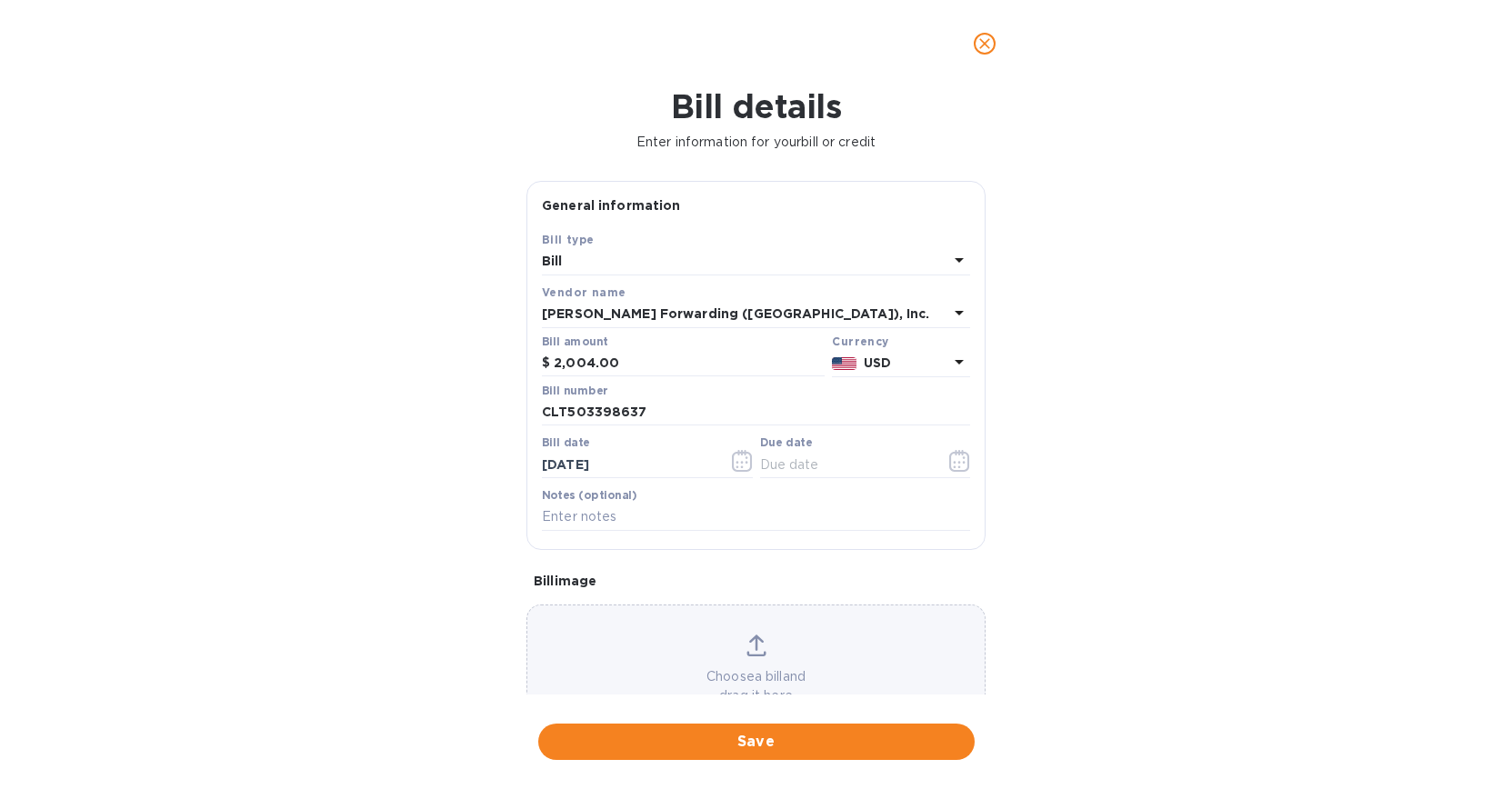
type input "[DATE]"
click at [955, 460] on icon "button" at bounding box center [959, 461] width 21 height 22
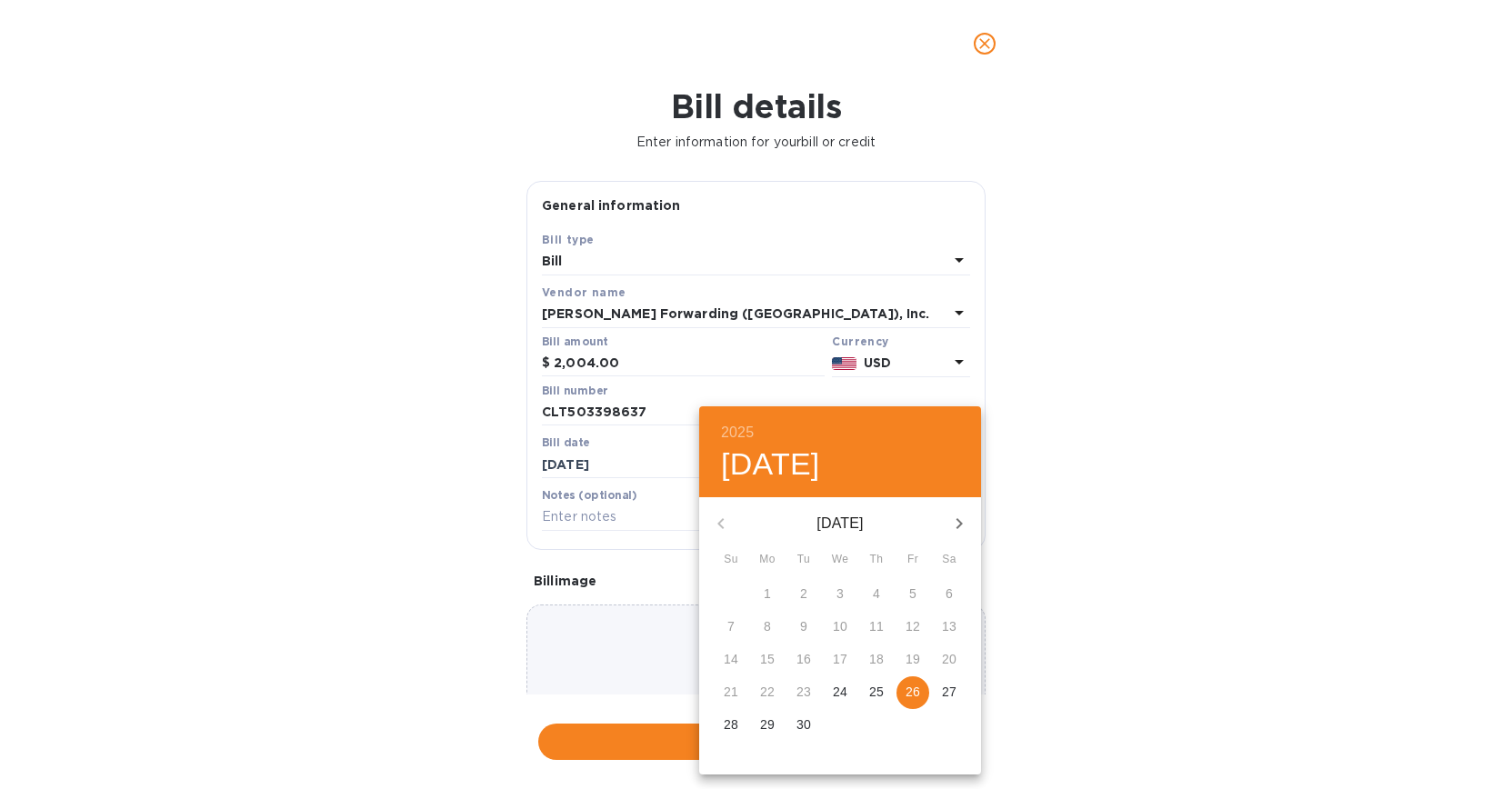
click at [908, 692] on p "26" at bounding box center [913, 692] width 15 height 18
type input "[DATE]"
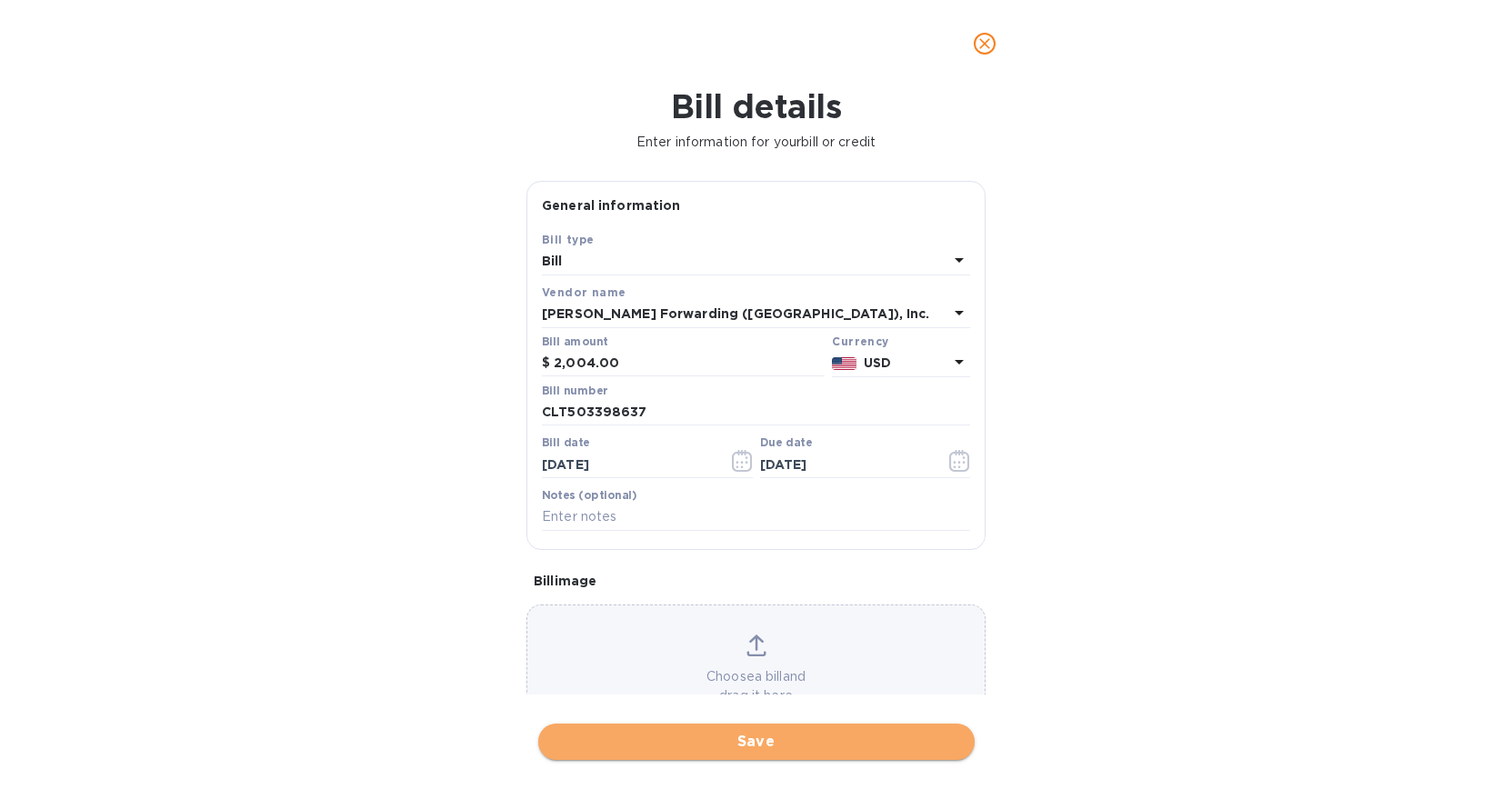
click at [789, 744] on span "Save" at bounding box center [756, 742] width 408 height 22
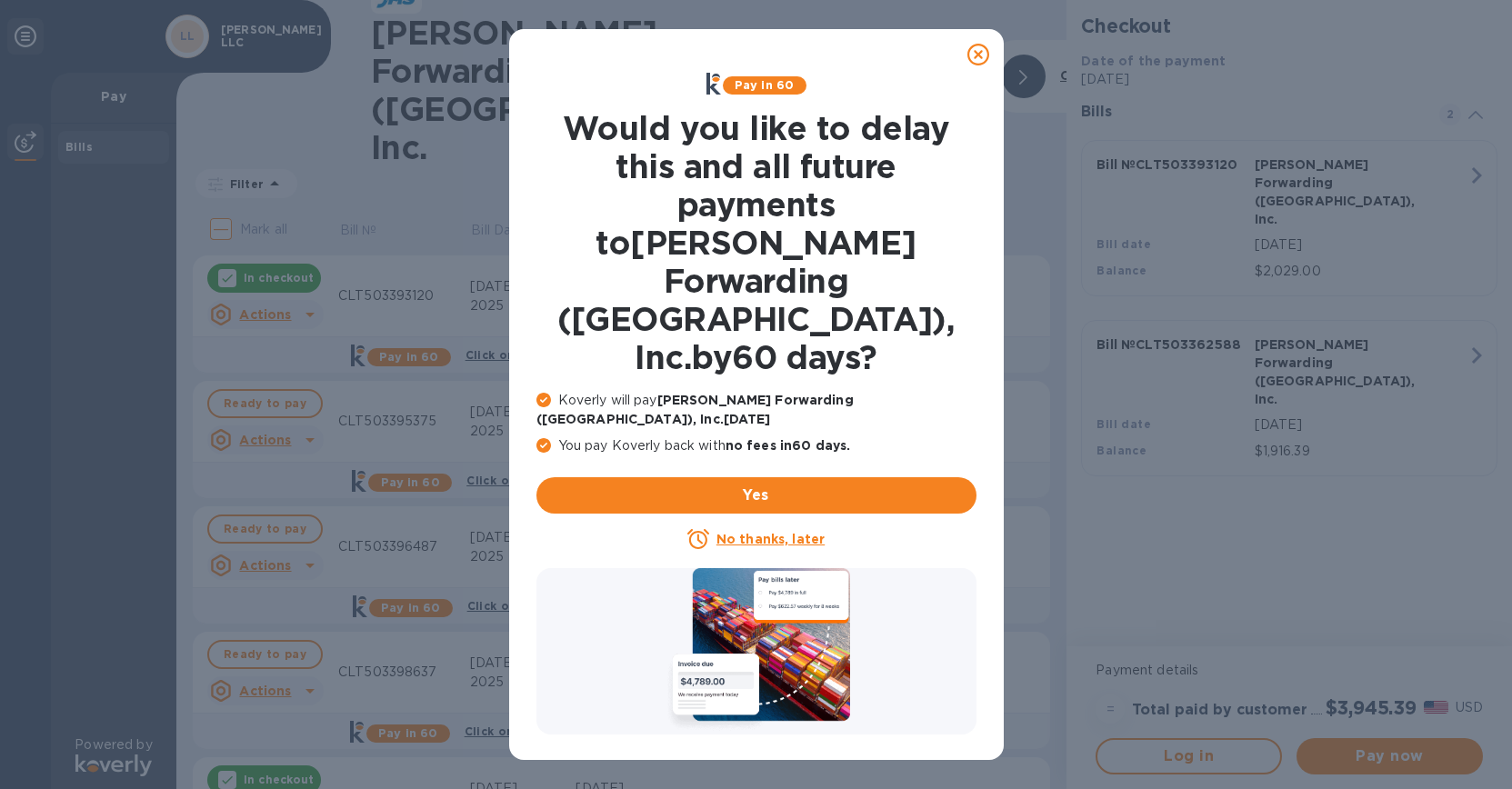
click at [772, 531] on u "No thanks, later" at bounding box center [770, 539] width 108 height 15
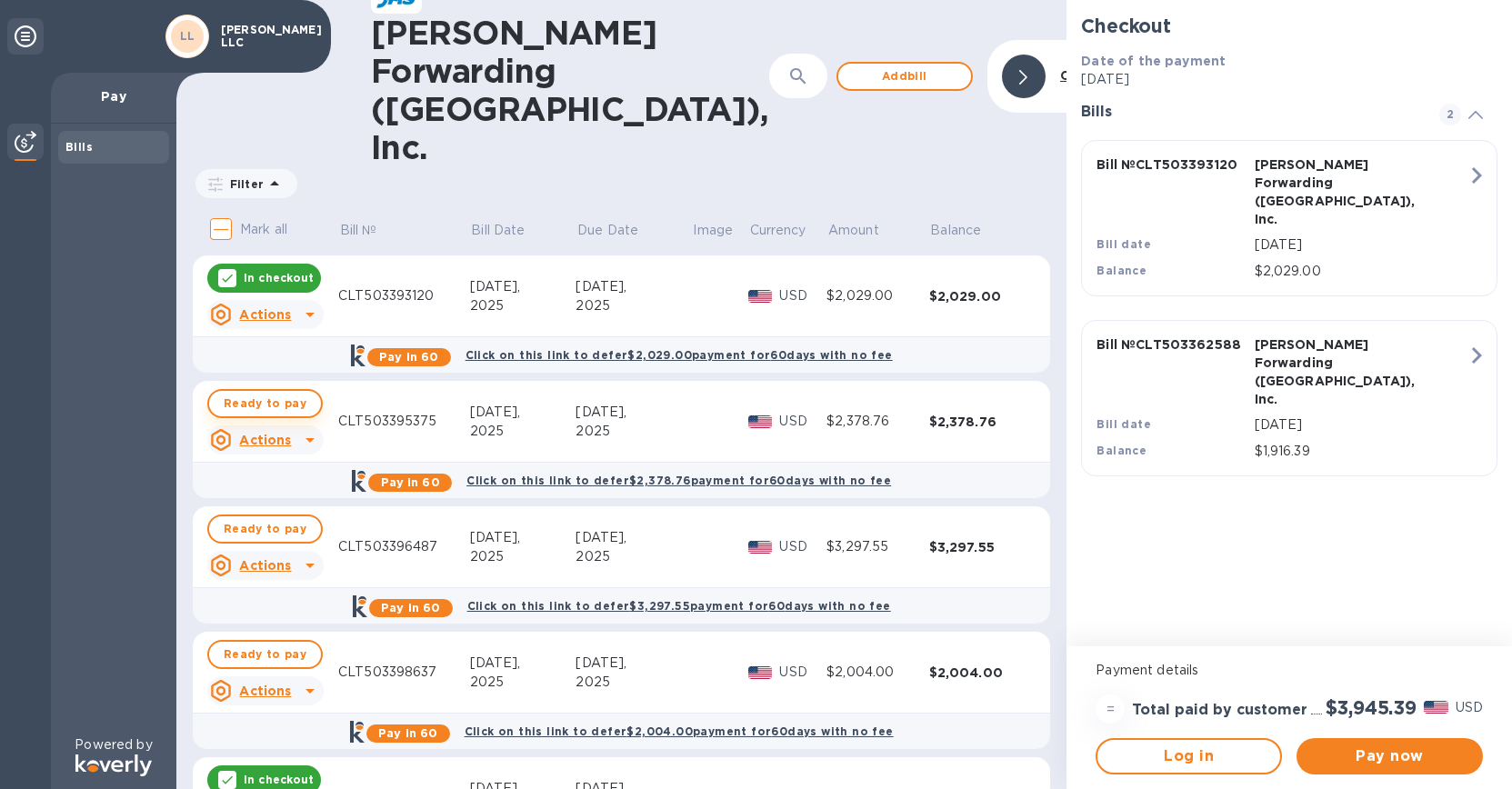
click at [274, 393] on span "Ready to pay" at bounding box center [265, 404] width 83 height 22
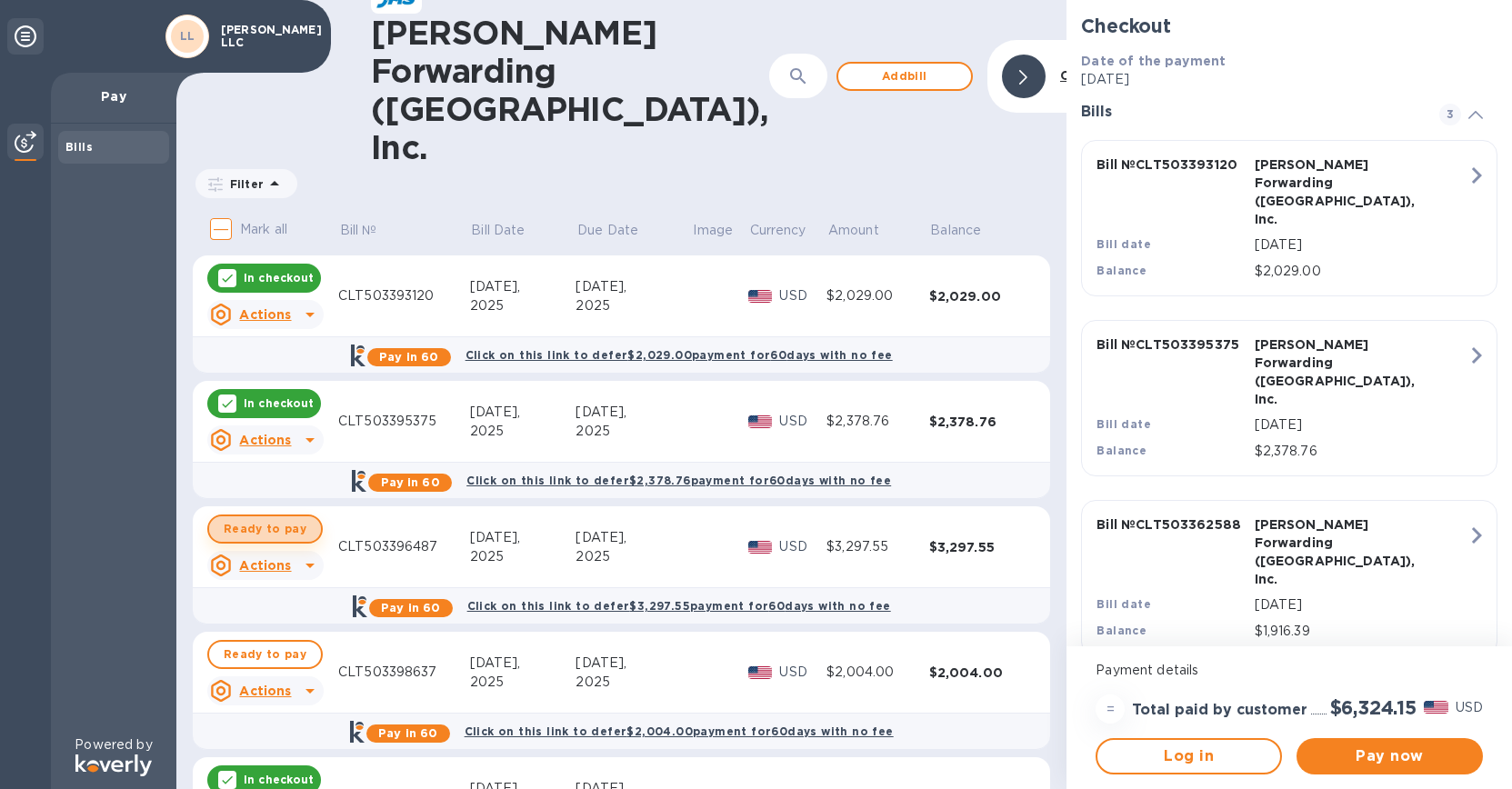
click at [293, 518] on span "Ready to pay" at bounding box center [265, 529] width 83 height 22
click at [297, 643] on span "Ready to pay" at bounding box center [265, 654] width 83 height 22
checkbox input "true"
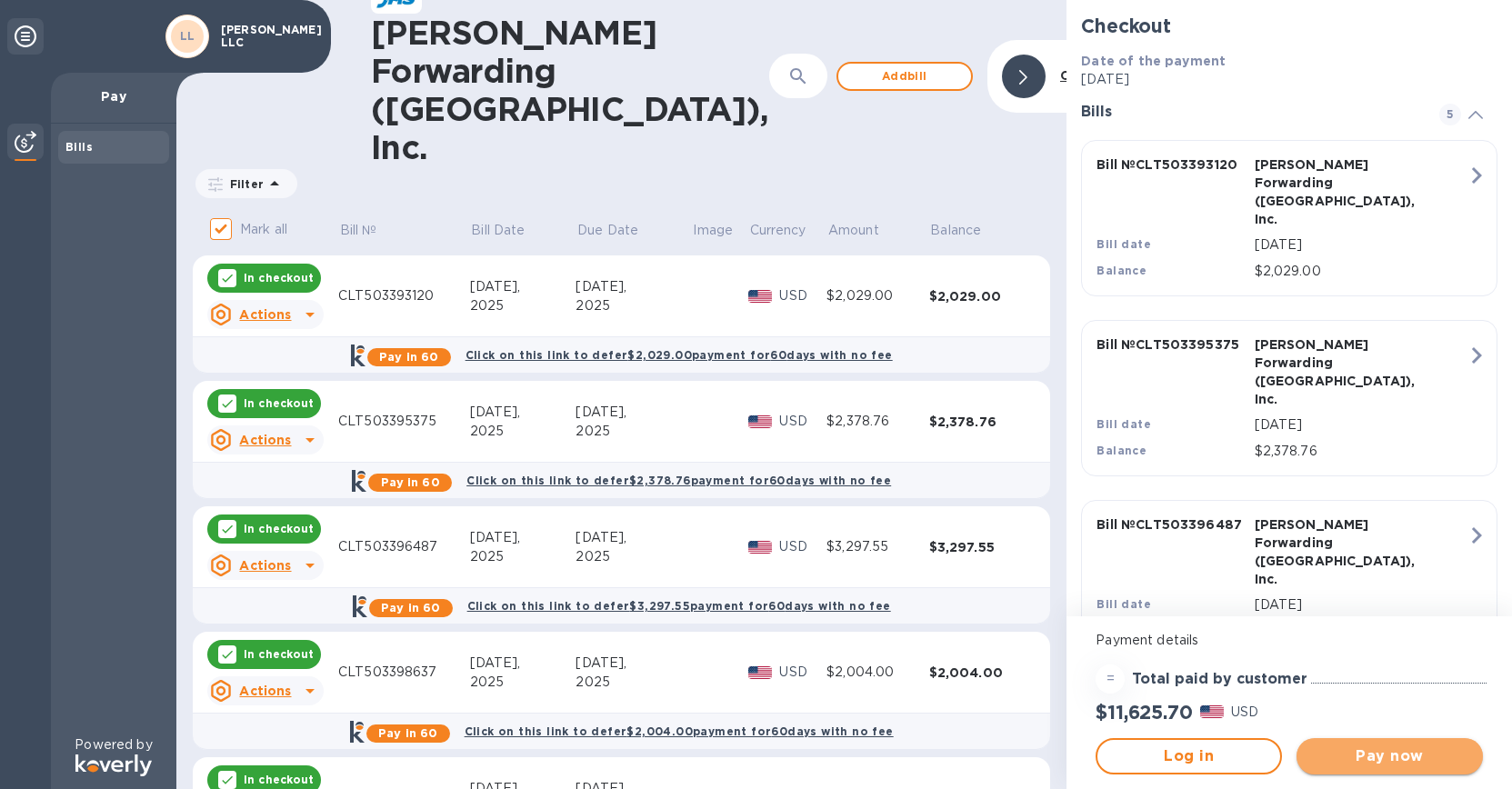
click at [1419, 762] on span "Pay now" at bounding box center [1390, 757] width 157 height 22
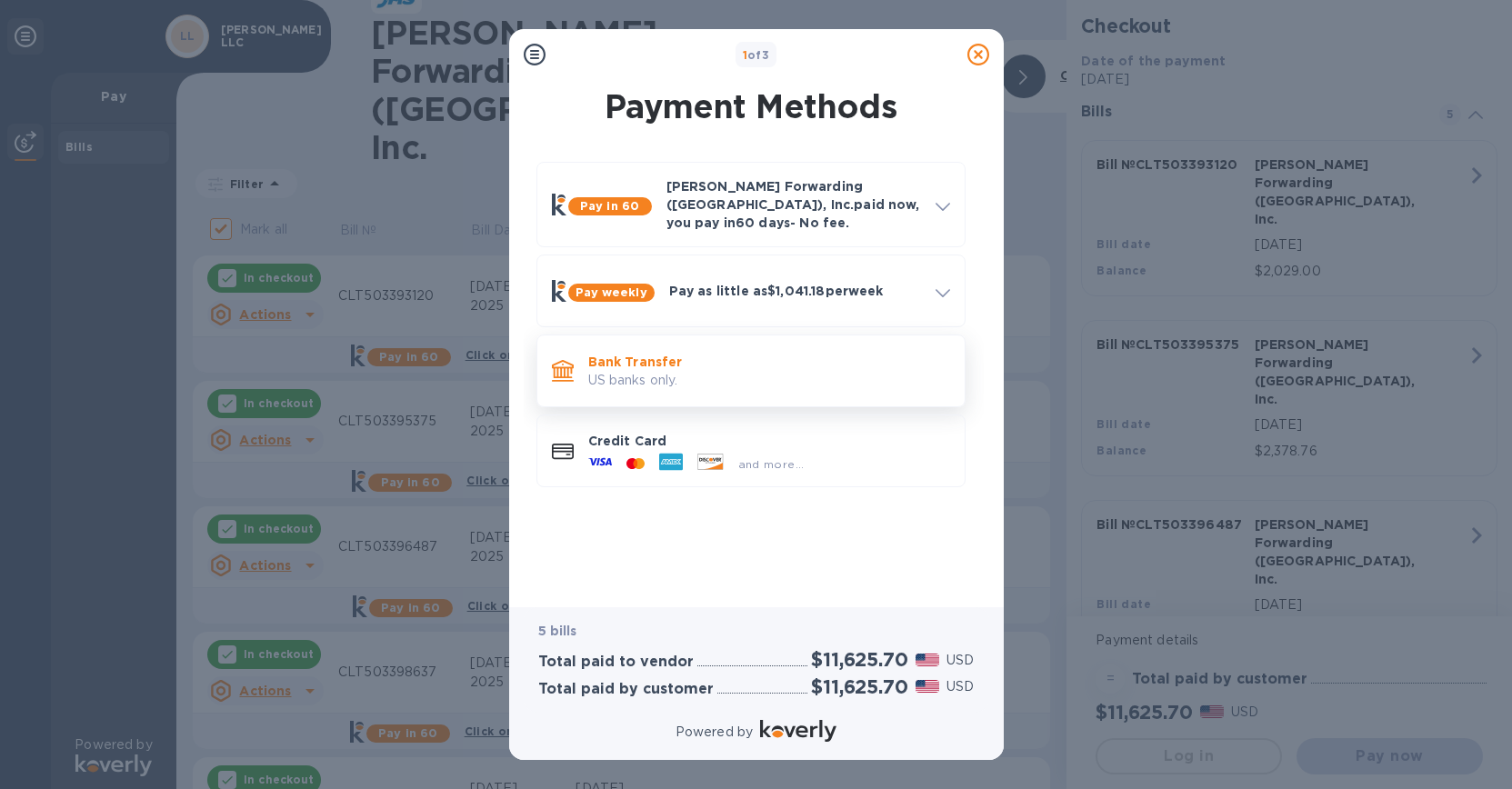
click at [652, 370] on p "US banks only." at bounding box center [769, 380] width 362 height 19
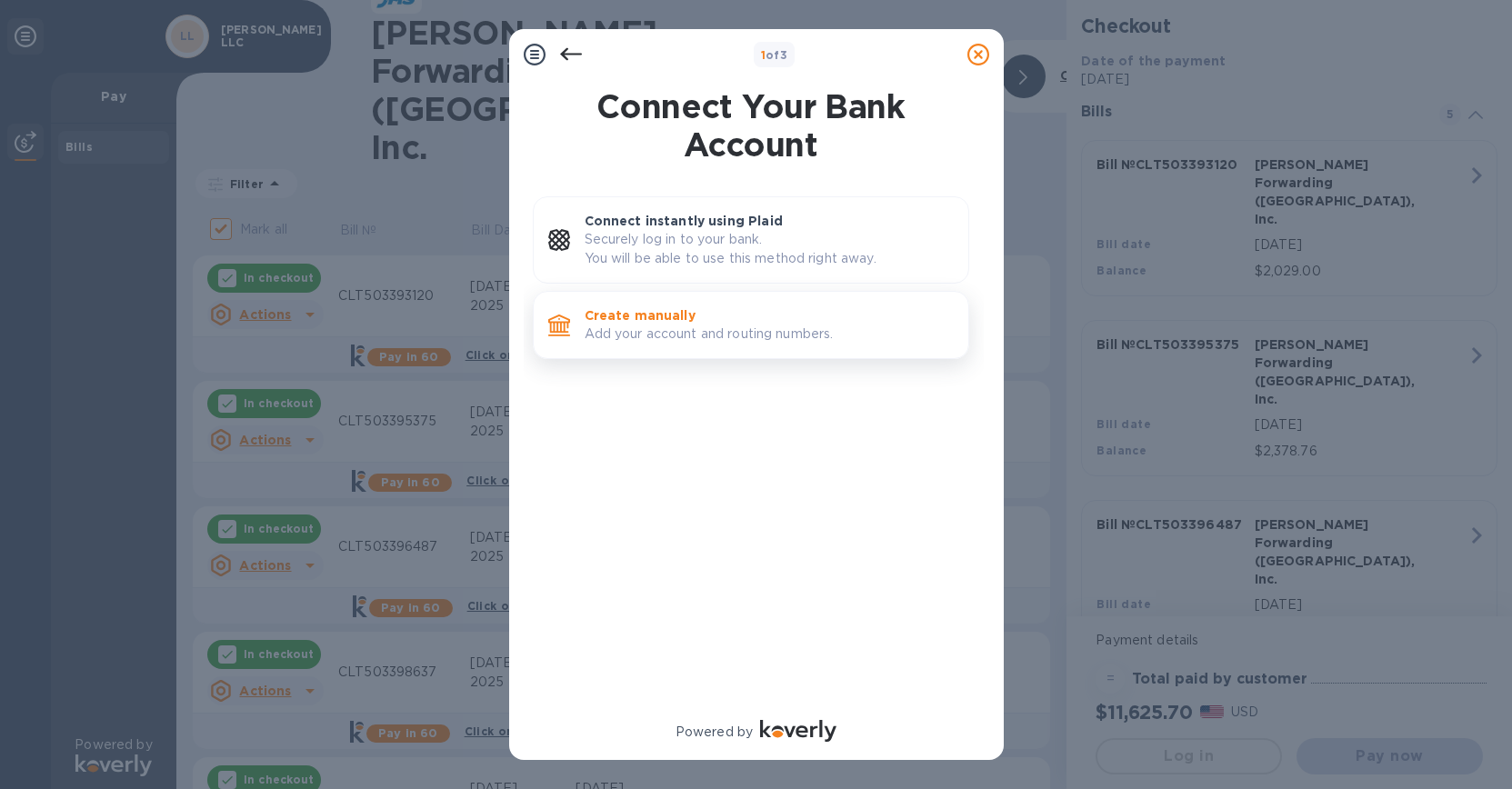
click at [659, 302] on div "Create manually Add your account and routing numbers." at bounding box center [769, 325] width 384 height 52
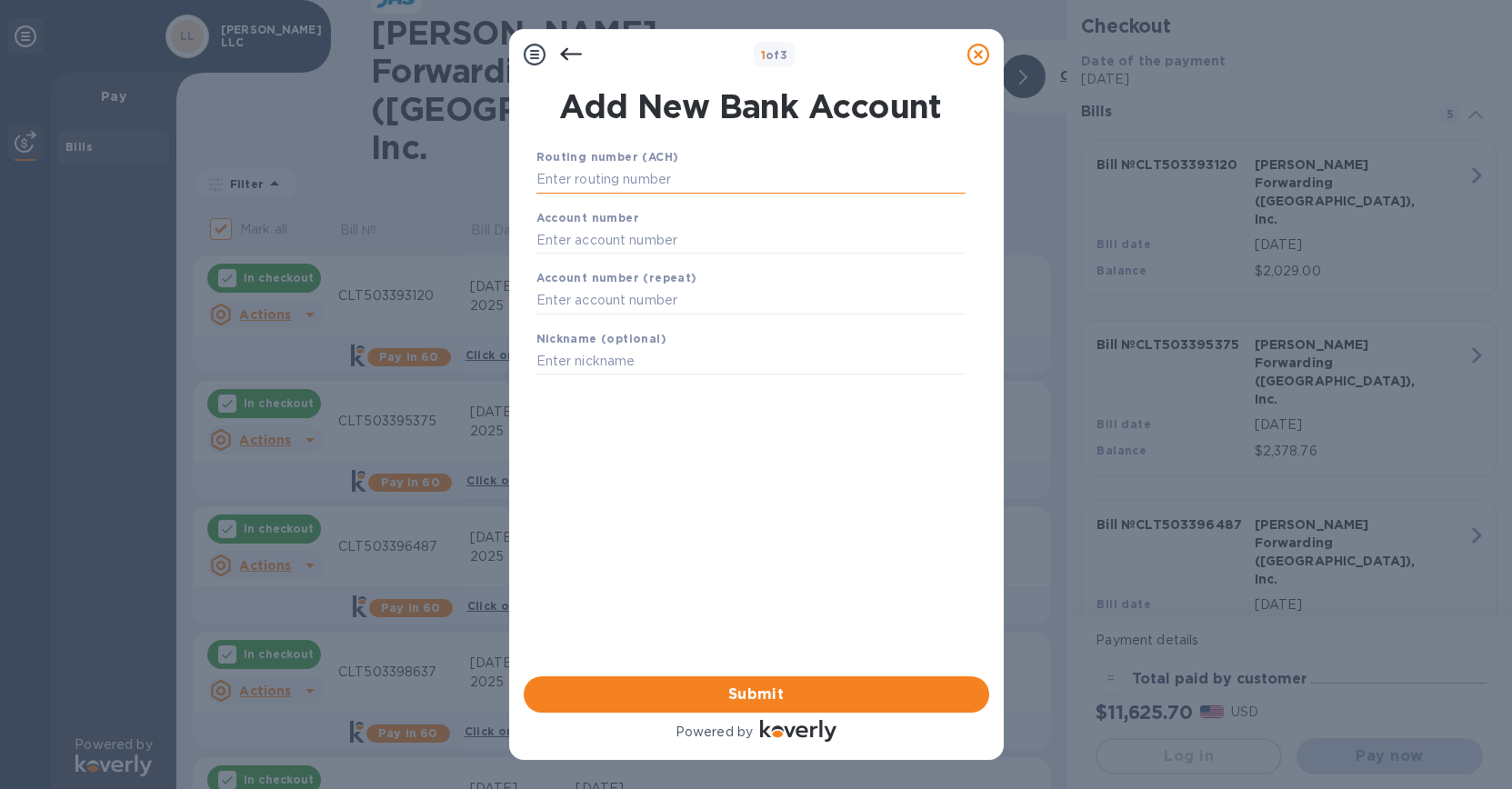
click at [616, 175] on input "text" at bounding box center [750, 180] width 429 height 28
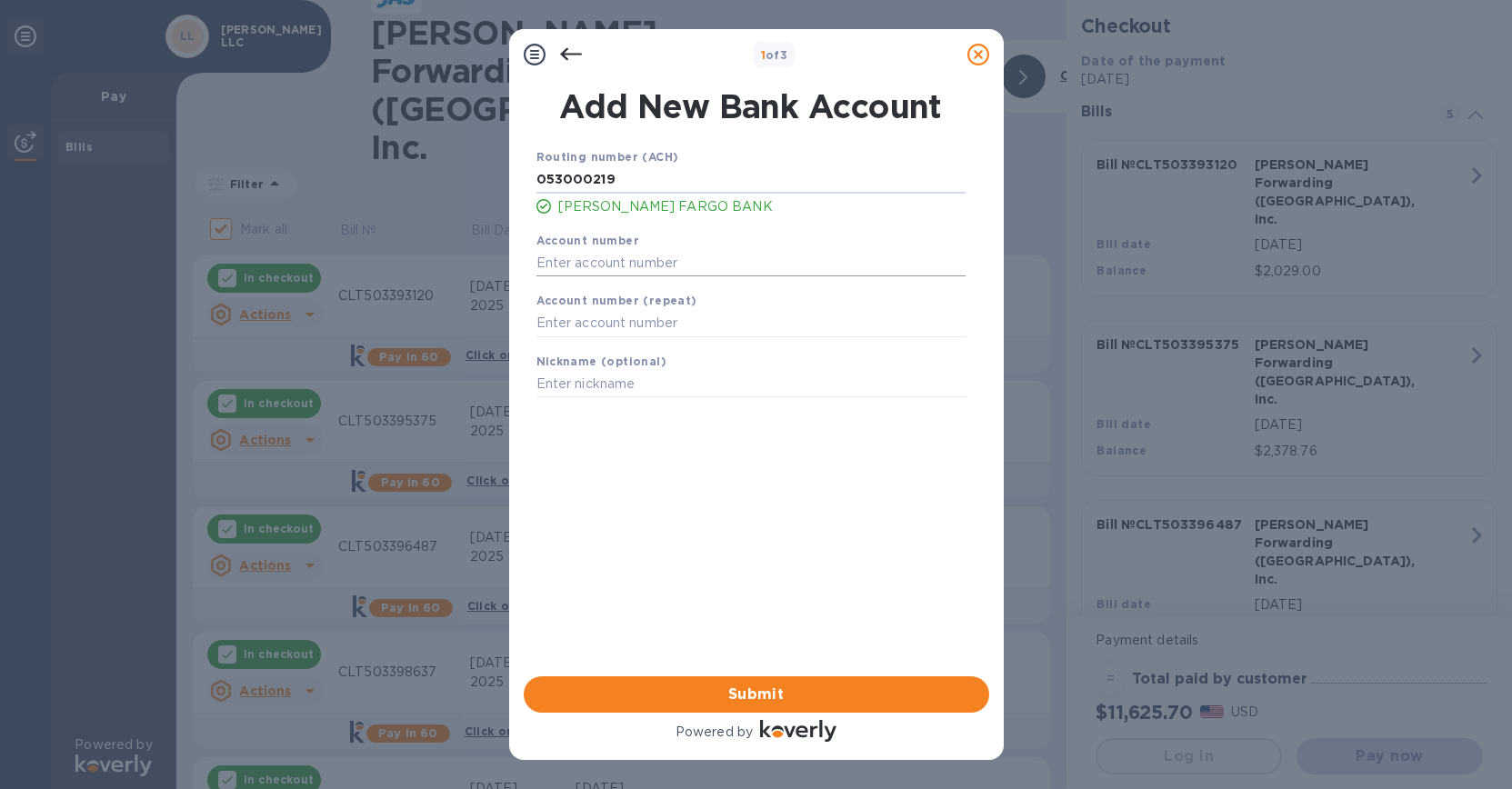
type input "053000219"
click at [687, 269] on input "text" at bounding box center [750, 263] width 429 height 28
type input "2000044469045"
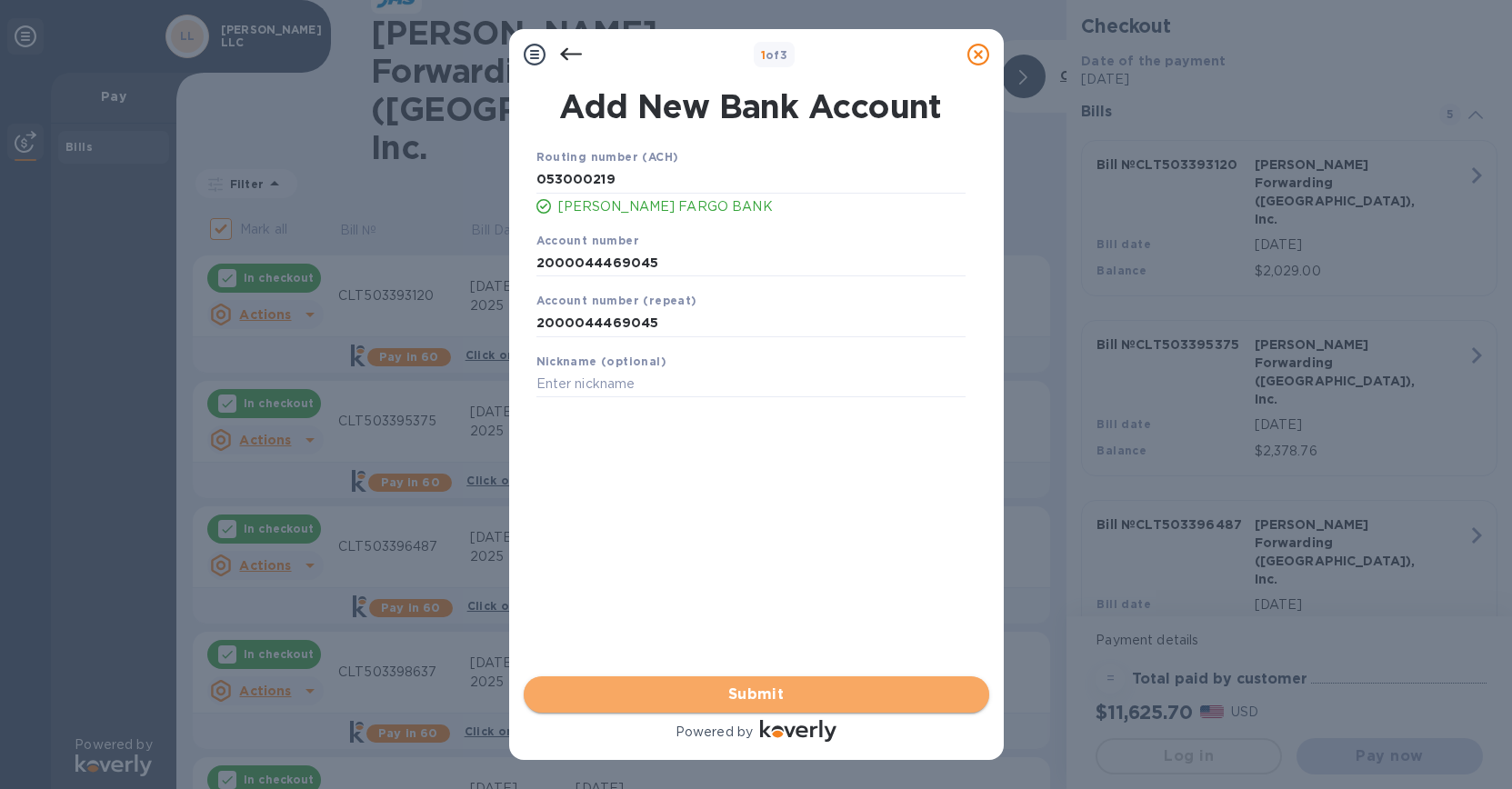
click at [791, 699] on span "Submit" at bounding box center [756, 695] width 436 height 22
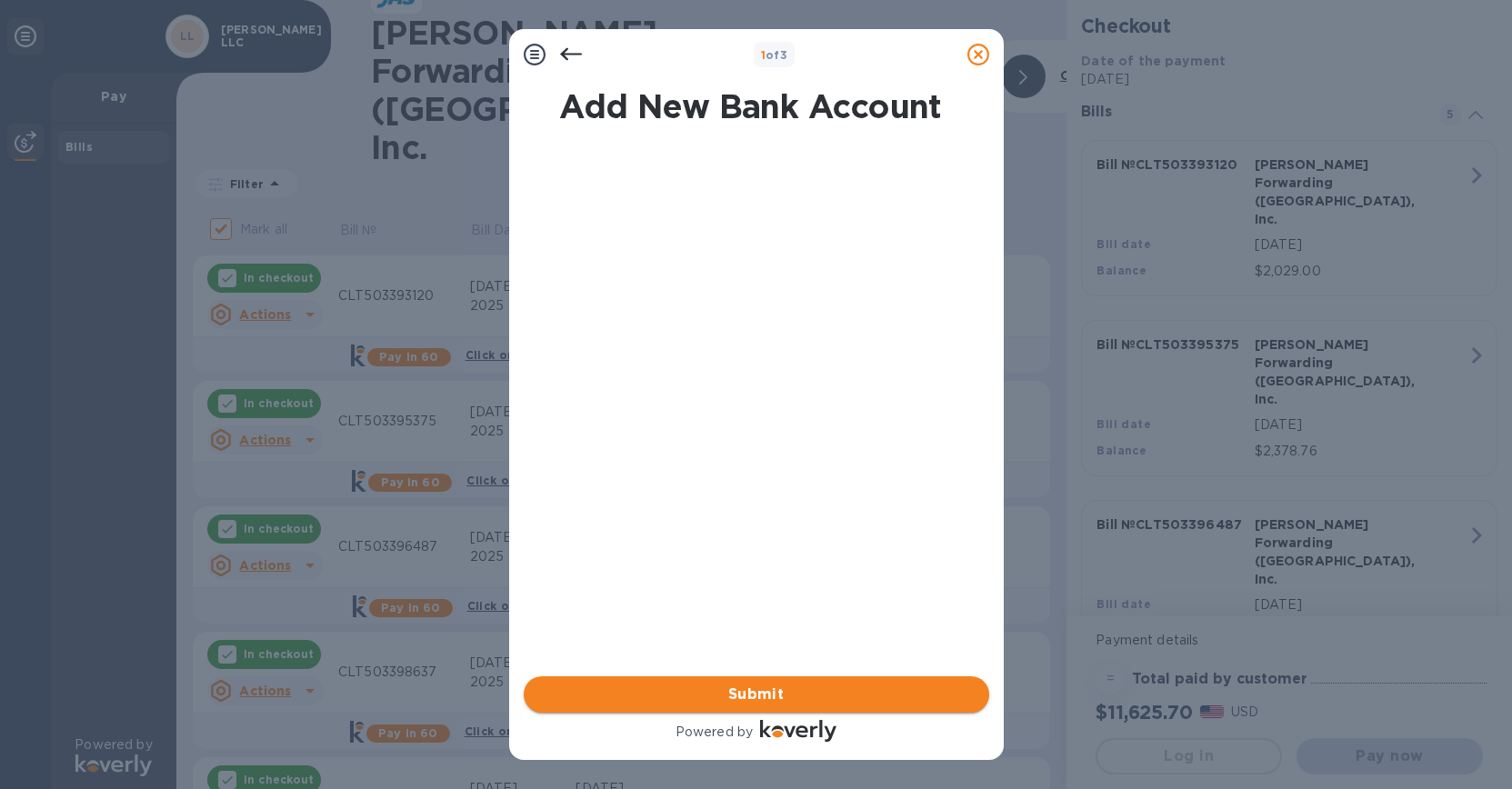
click at [835, 697] on span "Submit" at bounding box center [756, 695] width 436 height 22
